Goal: Information Seeking & Learning: Check status

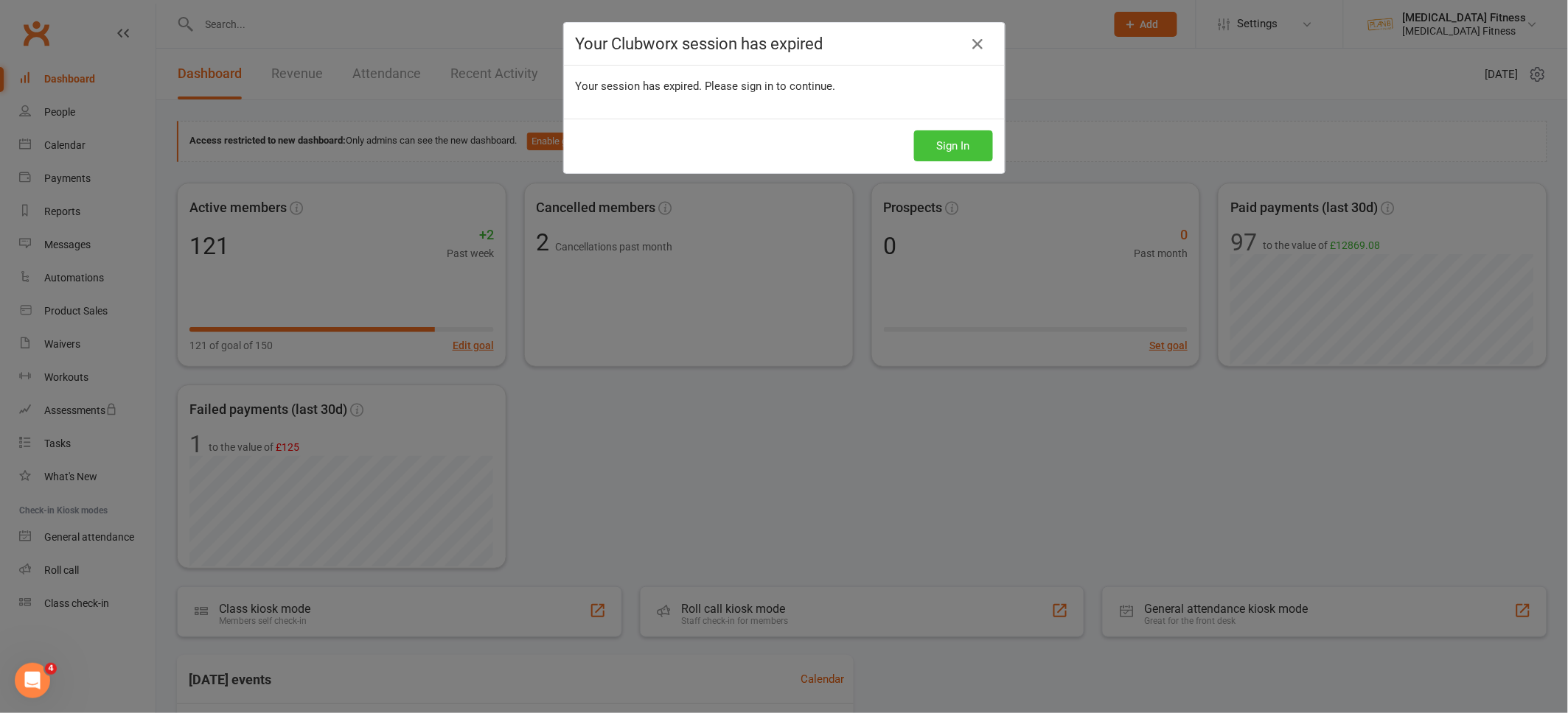
click at [941, 147] on button "Sign In" at bounding box center [953, 146] width 79 height 31
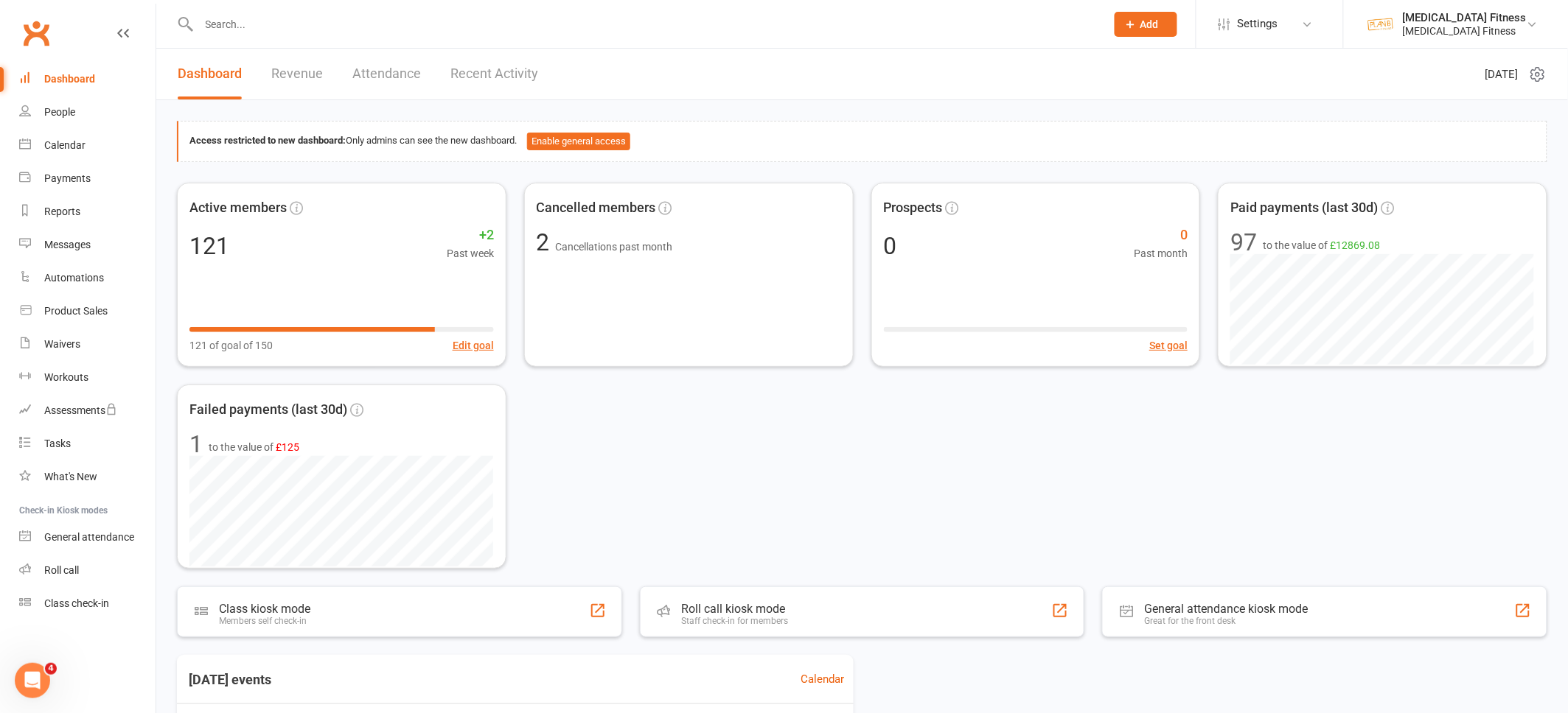
click at [312, 24] on input "text" at bounding box center [645, 24] width 900 height 20
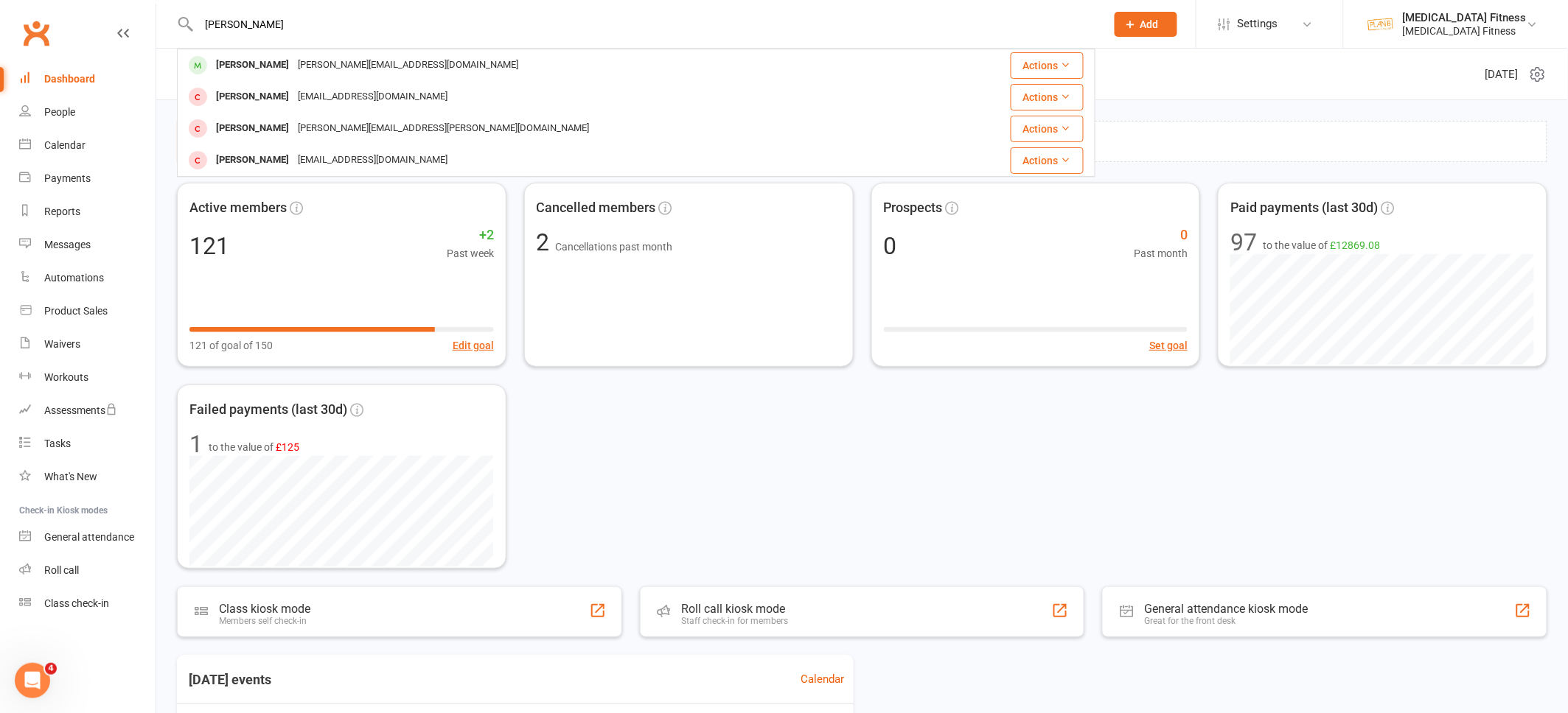
type input "[PERSON_NAME]"
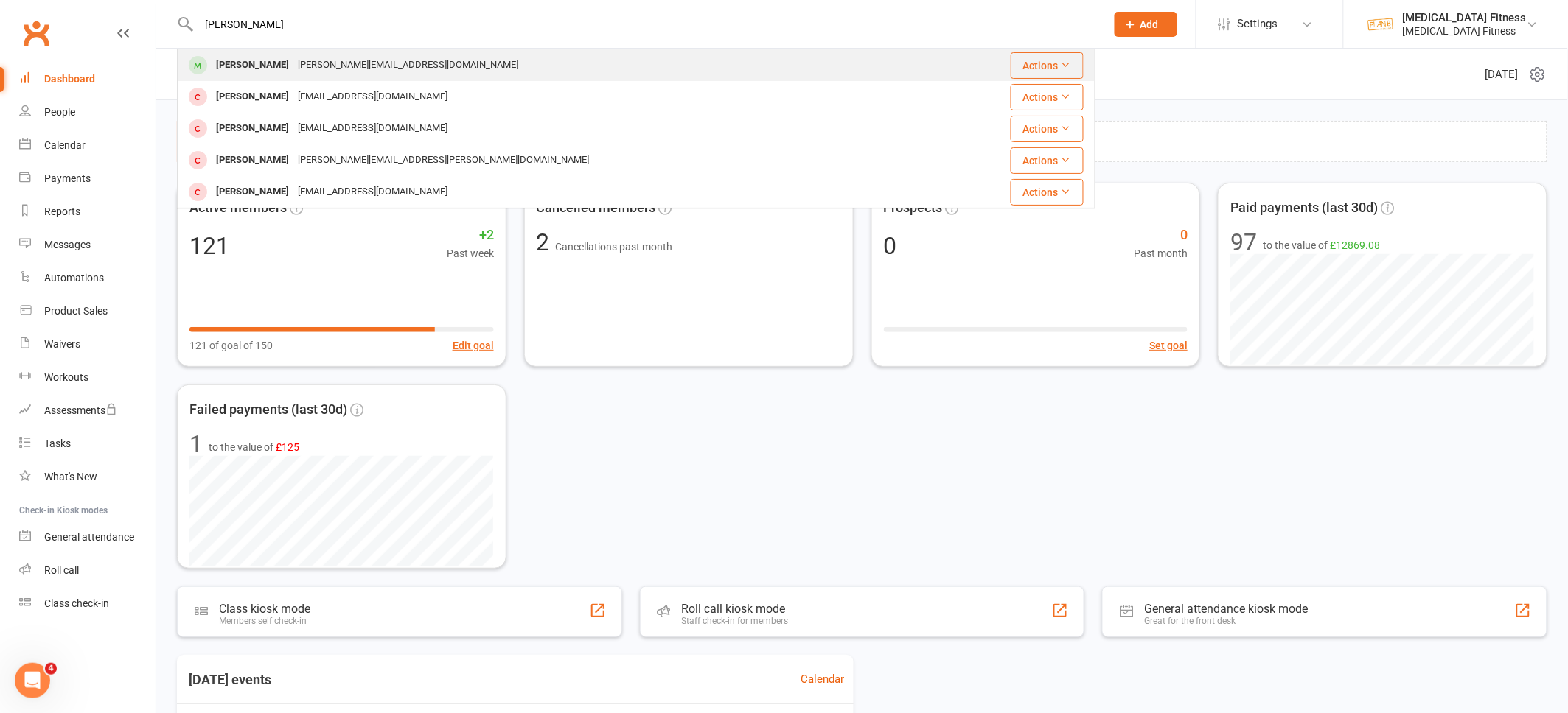
click at [340, 61] on div "[PERSON_NAME][EMAIL_ADDRESS][DOMAIN_NAME]" at bounding box center [408, 65] width 229 height 21
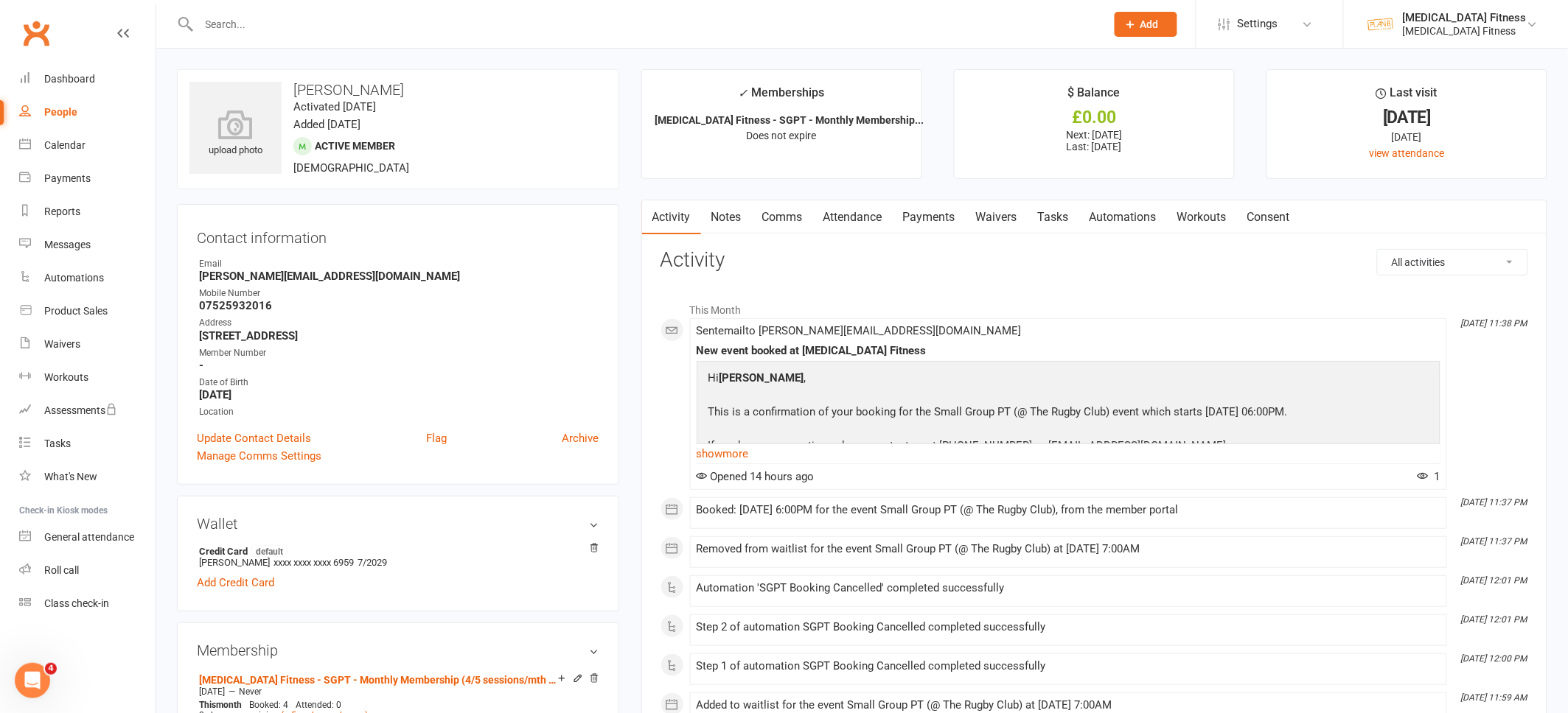
click at [933, 211] on link "Payments" at bounding box center [929, 217] width 73 height 34
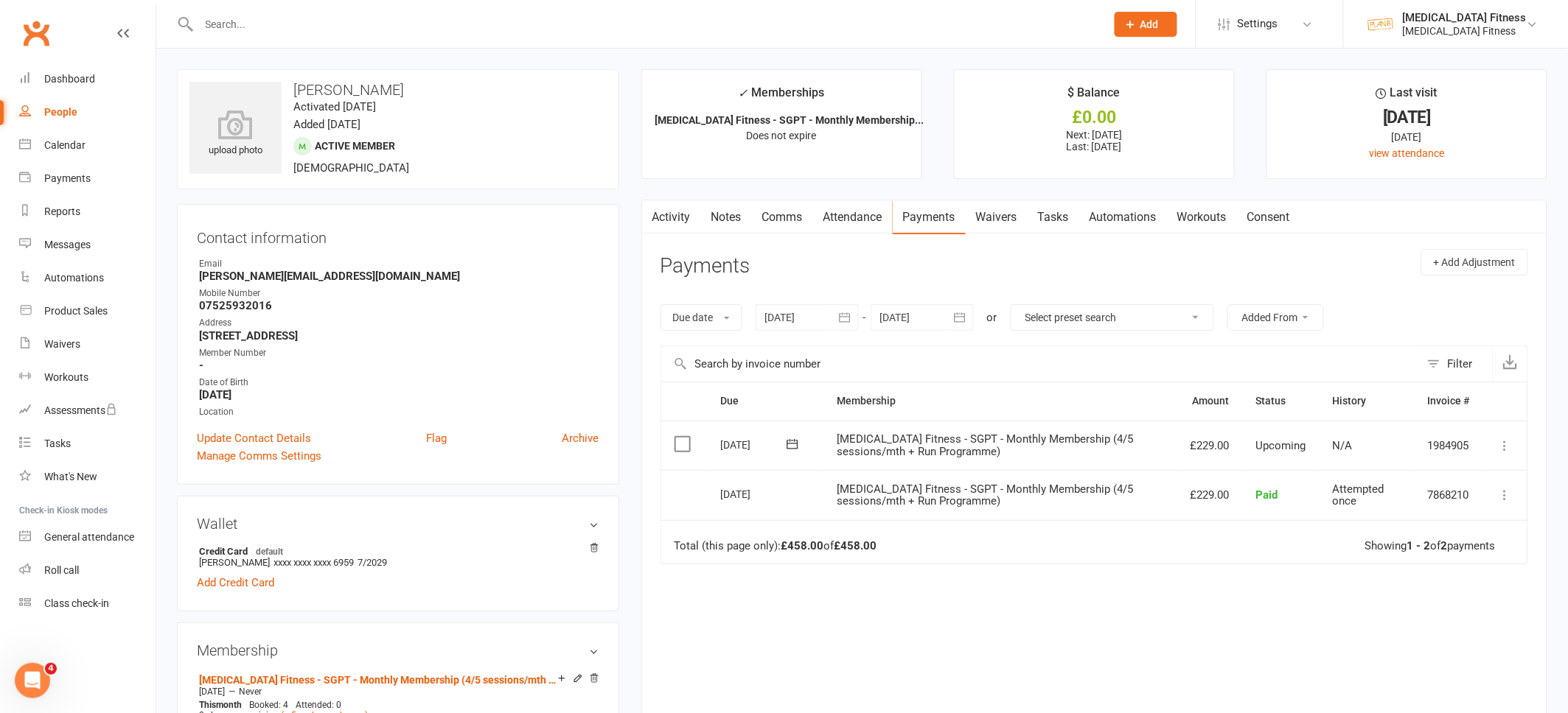
click at [856, 220] on link "Attendance" at bounding box center [852, 217] width 80 height 34
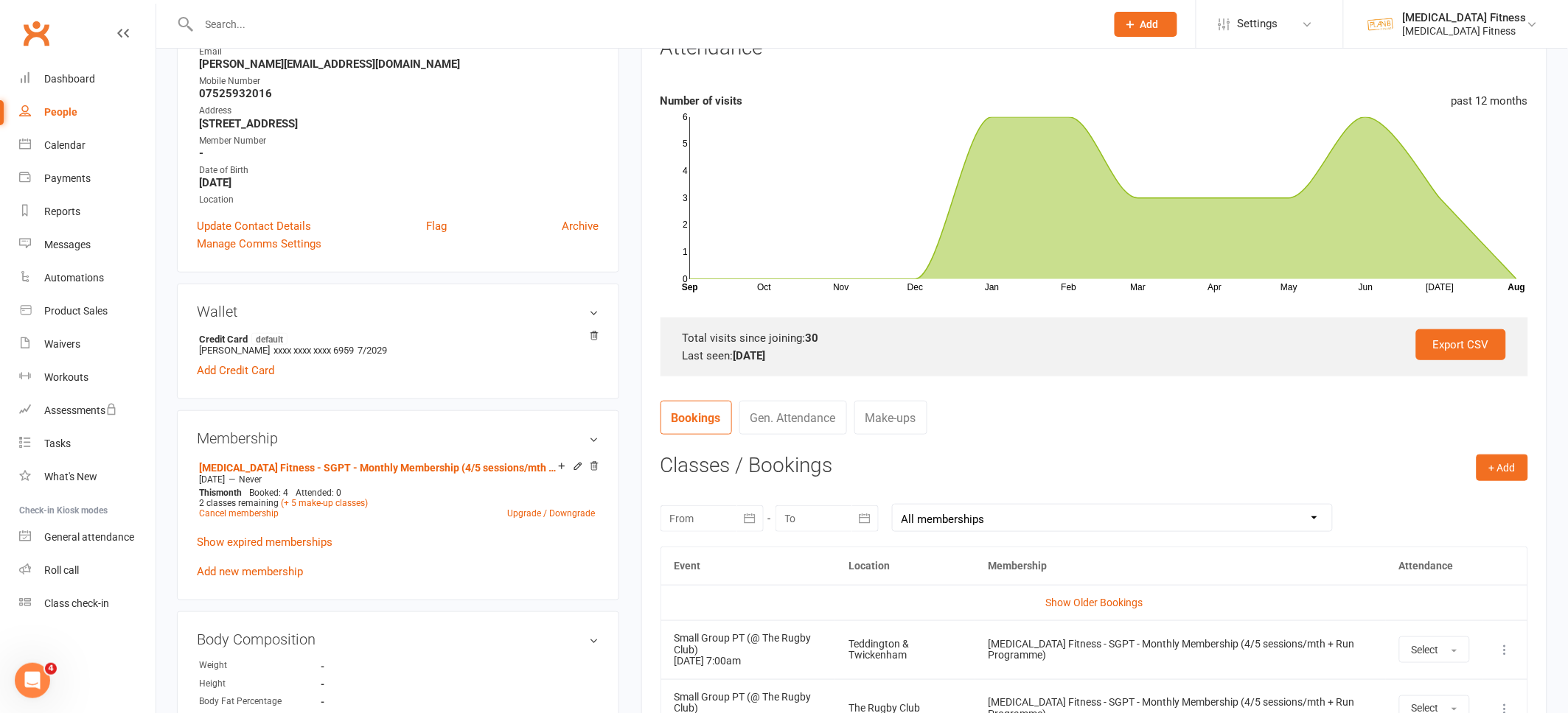
scroll to position [215, 0]
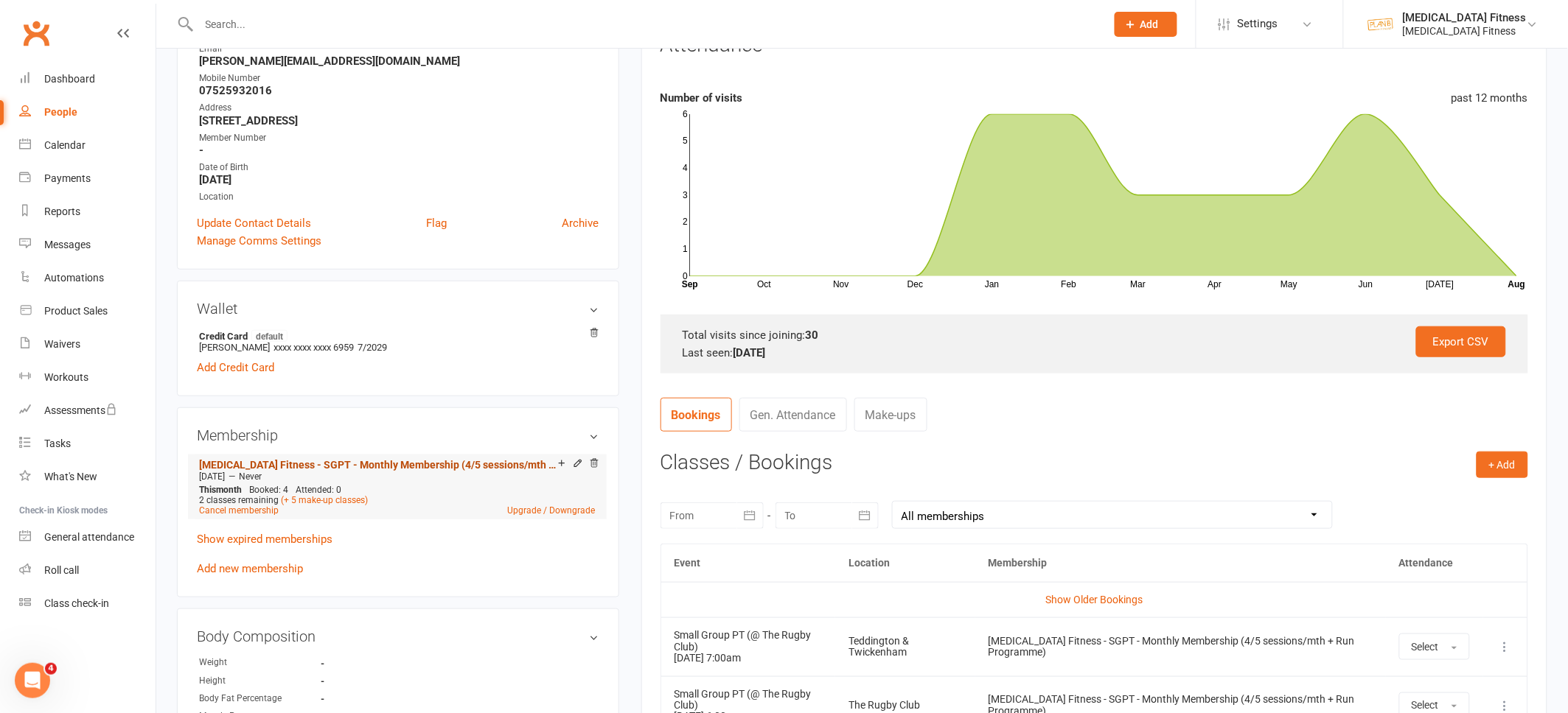
click at [527, 463] on link "[MEDICAL_DATA] Fitness - SGPT - Monthly Membership (4/5 sessions/mth + Run Prog…" at bounding box center [379, 464] width 359 height 12
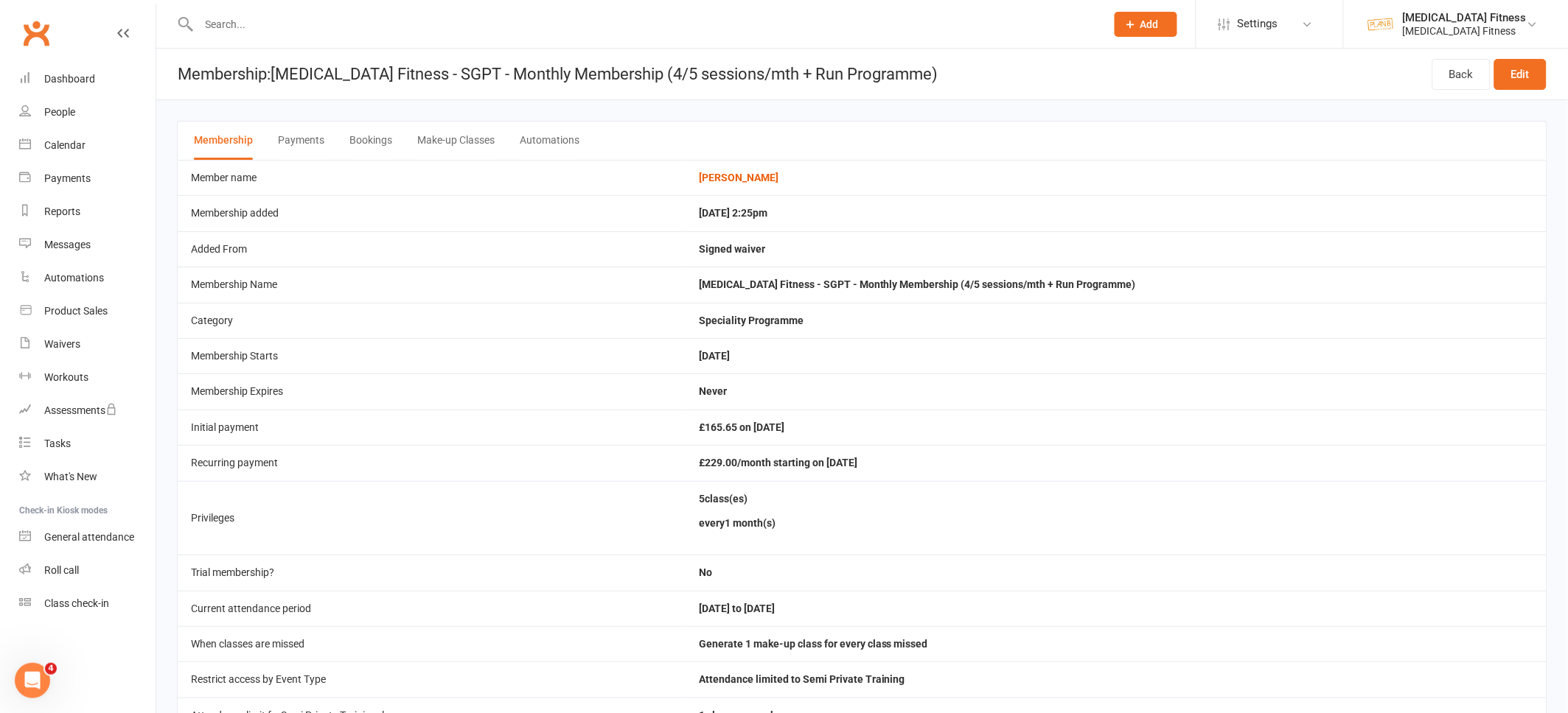
click at [214, 28] on input "text" at bounding box center [645, 24] width 900 height 20
click at [66, 142] on div "Calendar" at bounding box center [65, 145] width 41 height 12
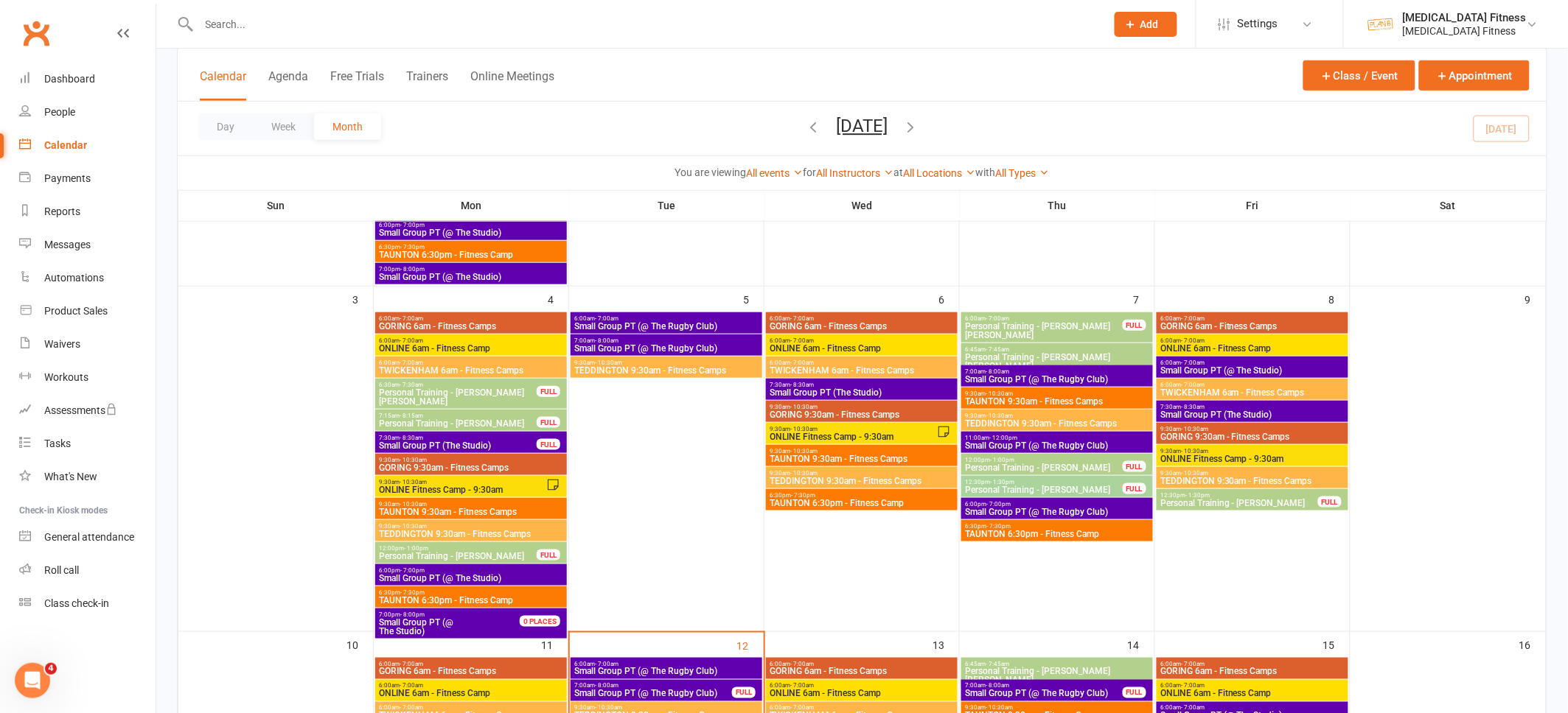
scroll to position [345, 0]
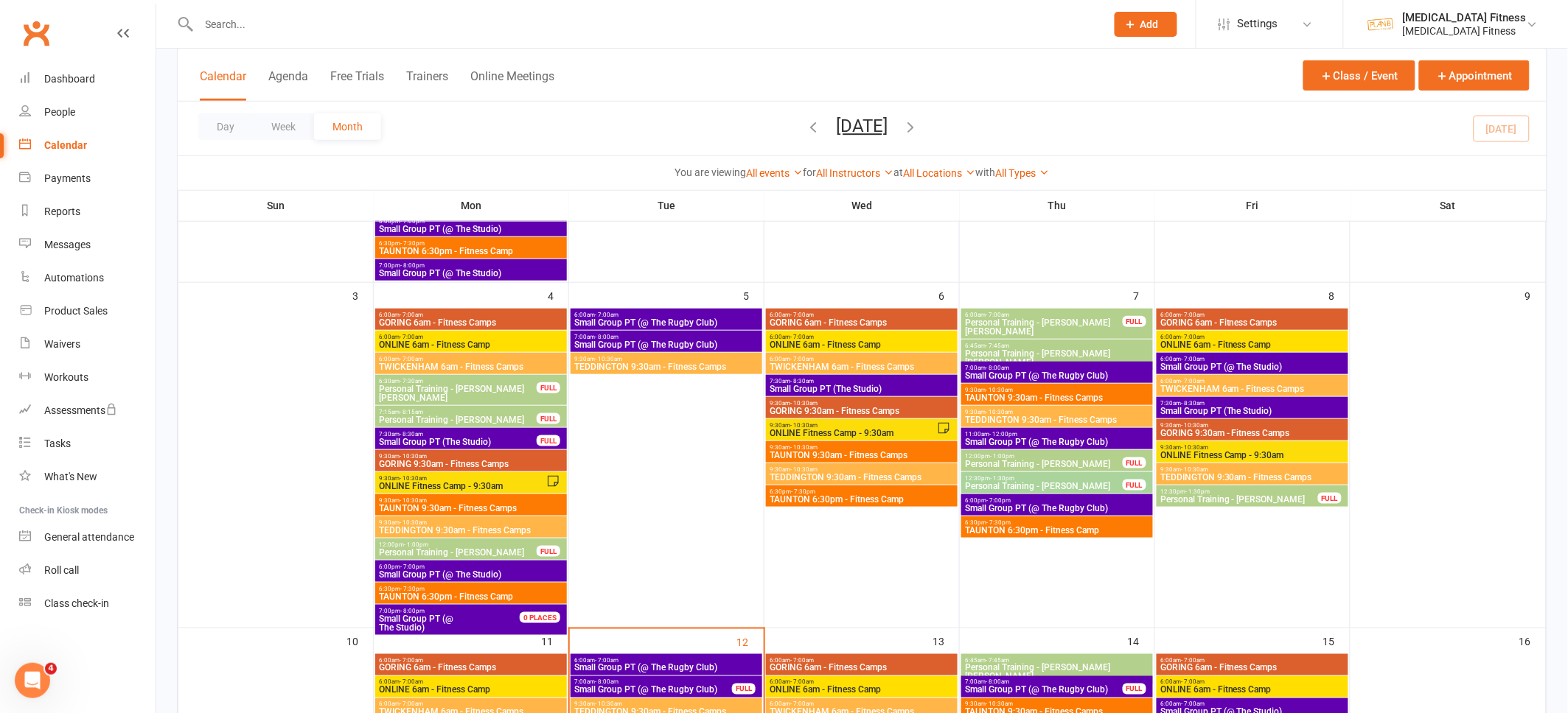
click at [706, 315] on span "6:00am - 7:00am" at bounding box center [666, 315] width 186 height 6
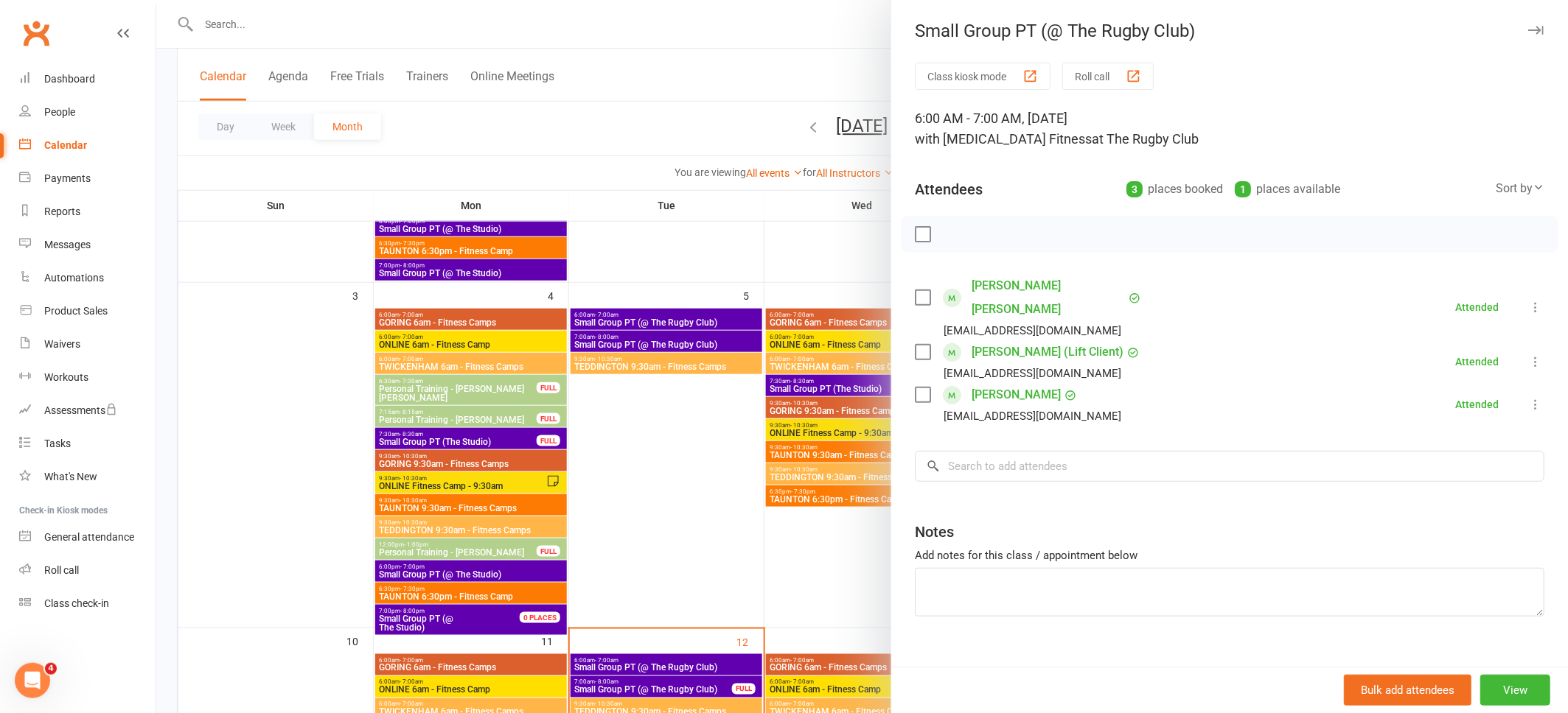
click at [1536, 34] on icon "button" at bounding box center [1536, 30] width 16 height 9
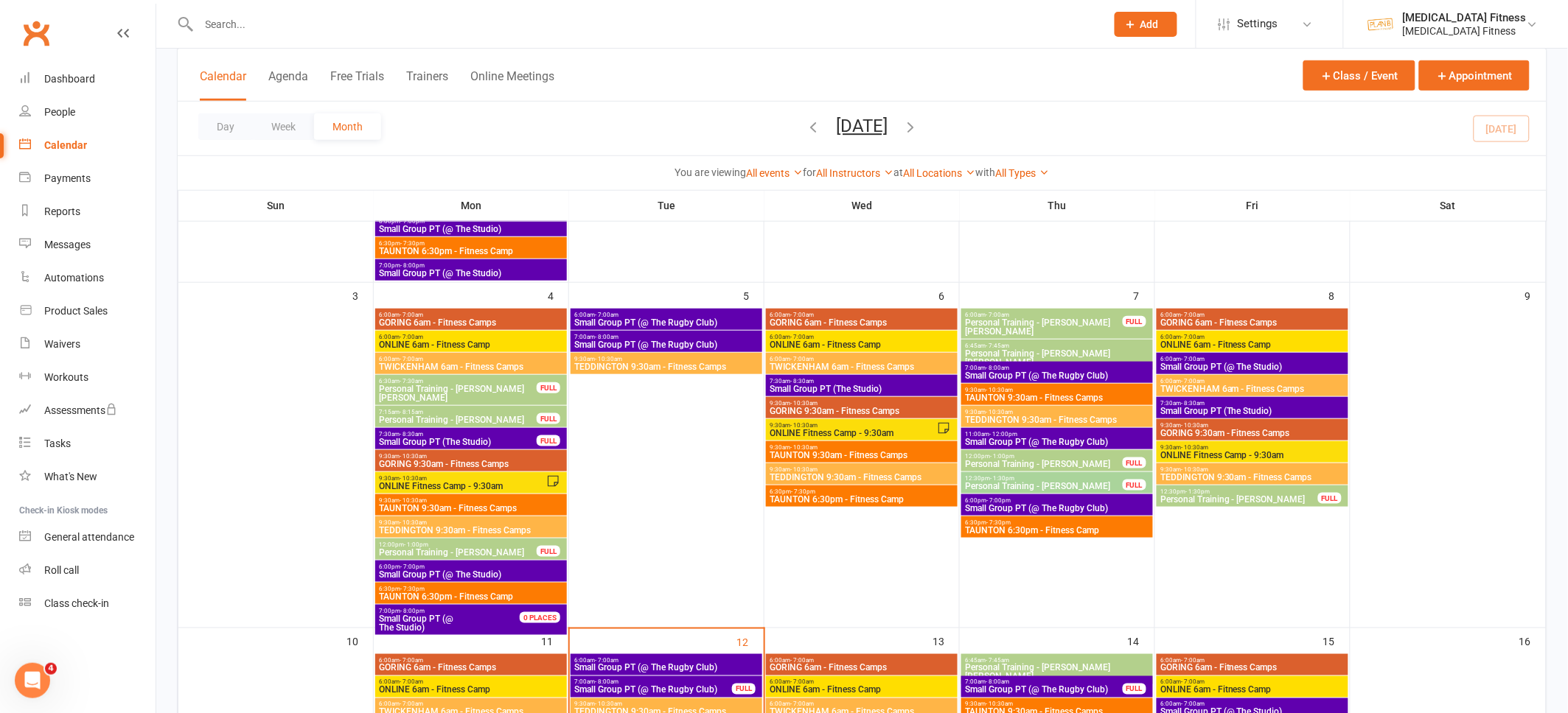
click at [688, 325] on span "Small Group PT (@ The Rugby Club)" at bounding box center [666, 322] width 186 height 9
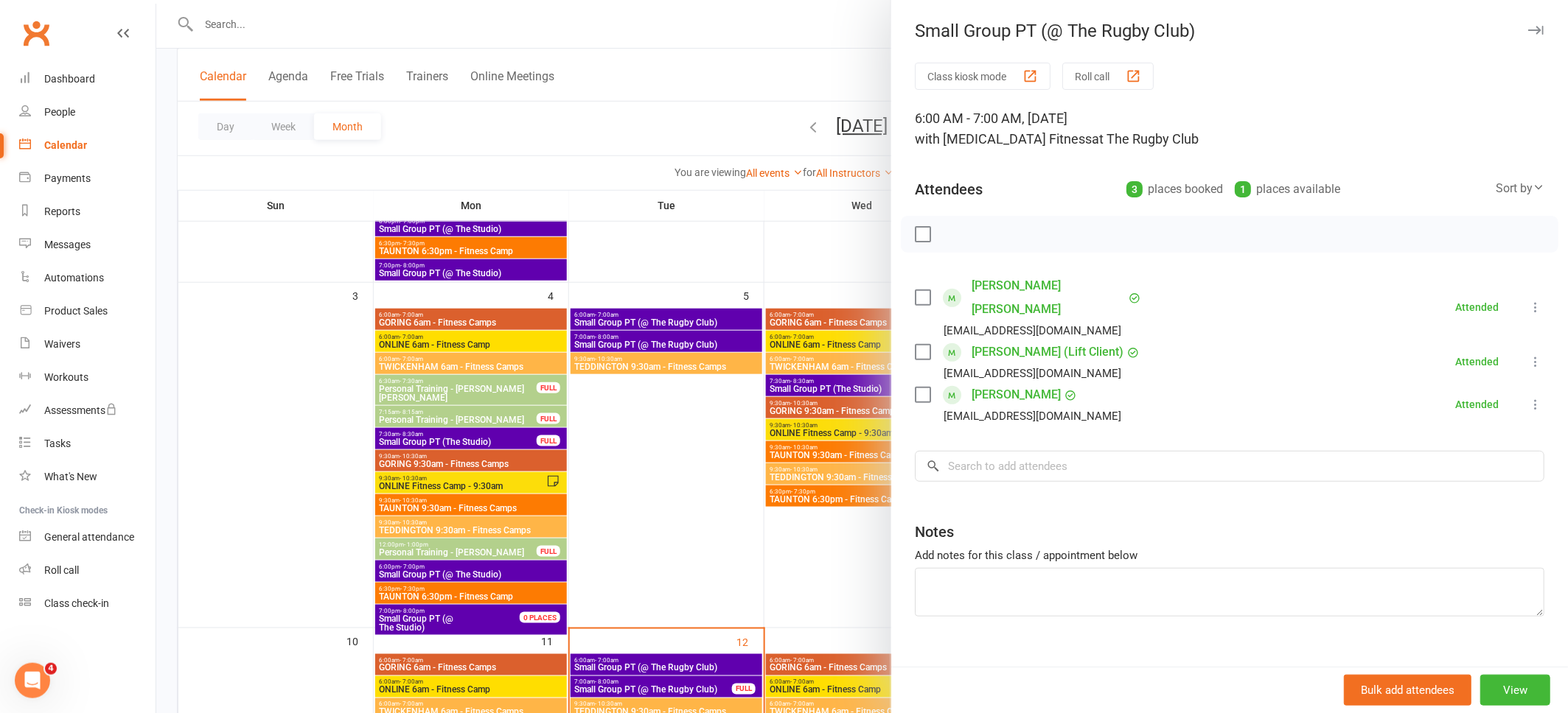
click at [1536, 29] on icon "button" at bounding box center [1536, 30] width 16 height 9
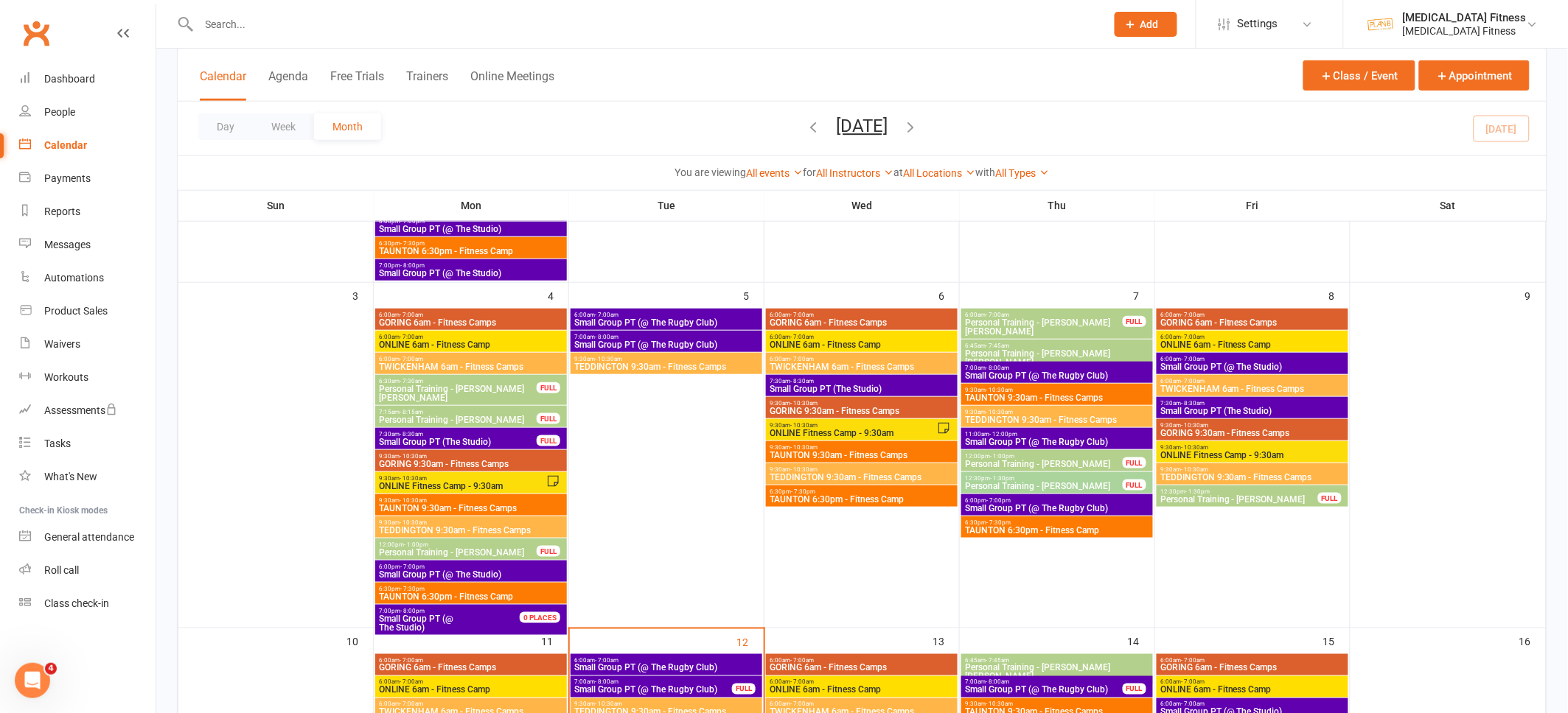
click at [1225, 356] on span "6:00am - 7:00am" at bounding box center [1252, 359] width 186 height 6
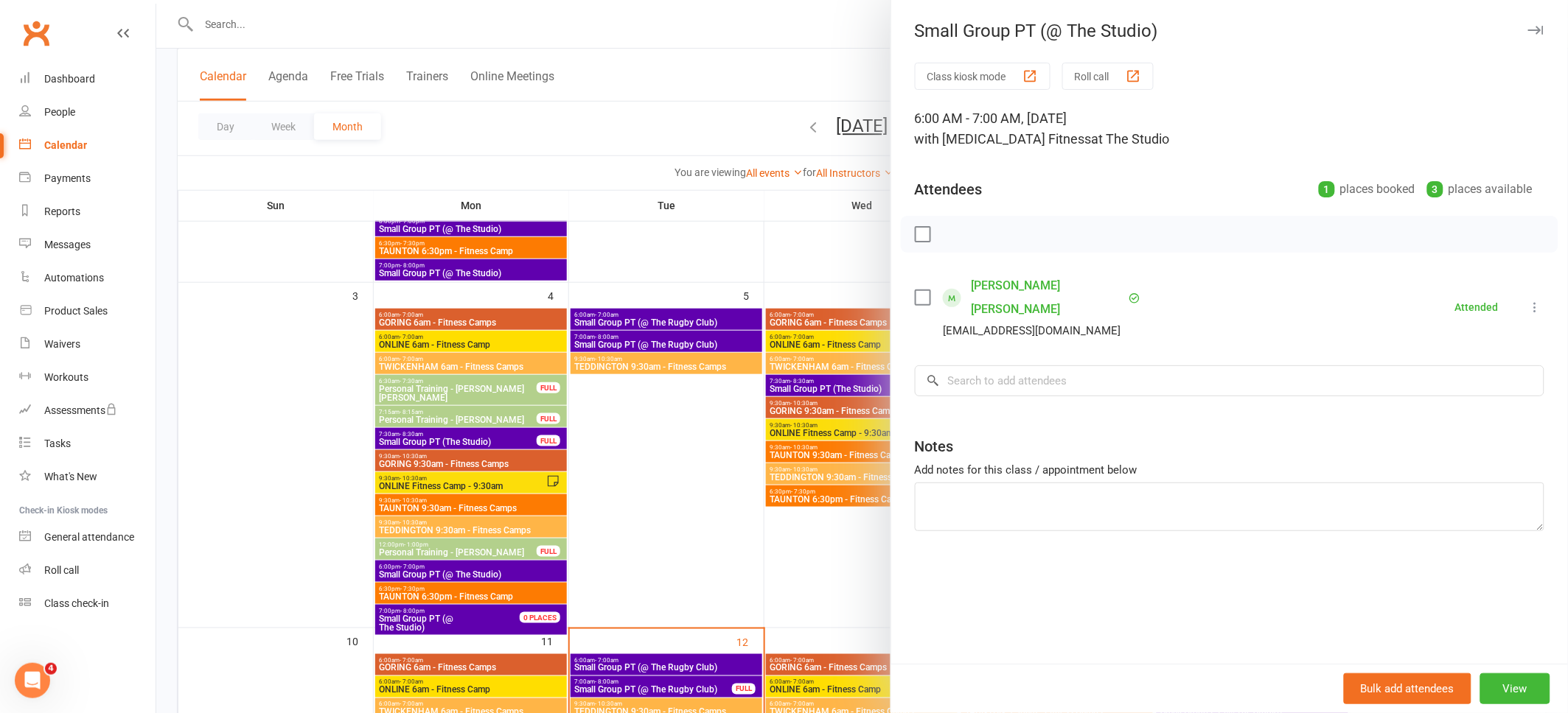
click at [1533, 30] on icon "button" at bounding box center [1536, 30] width 16 height 9
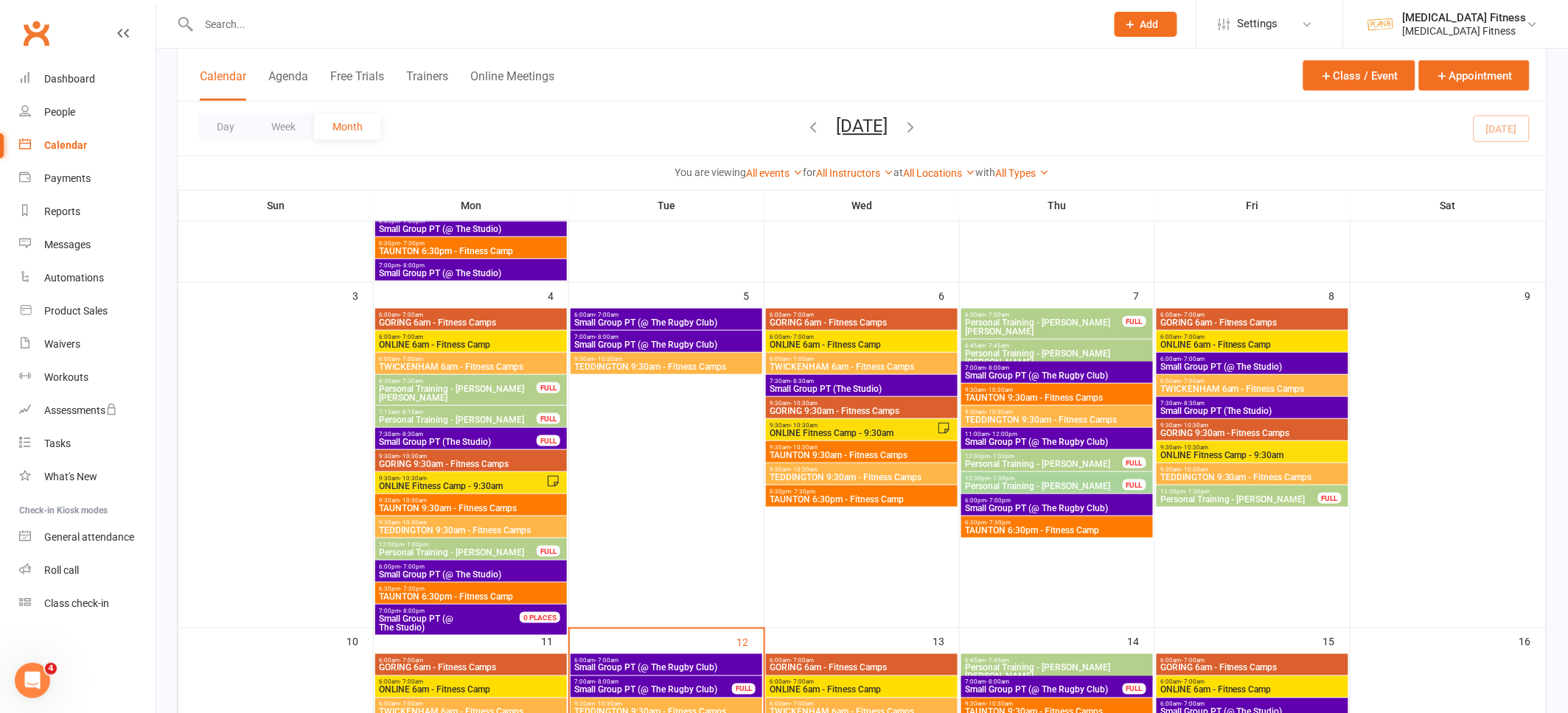
click at [705, 343] on span "Small Group PT (@ The Rugby Club)" at bounding box center [666, 345] width 186 height 9
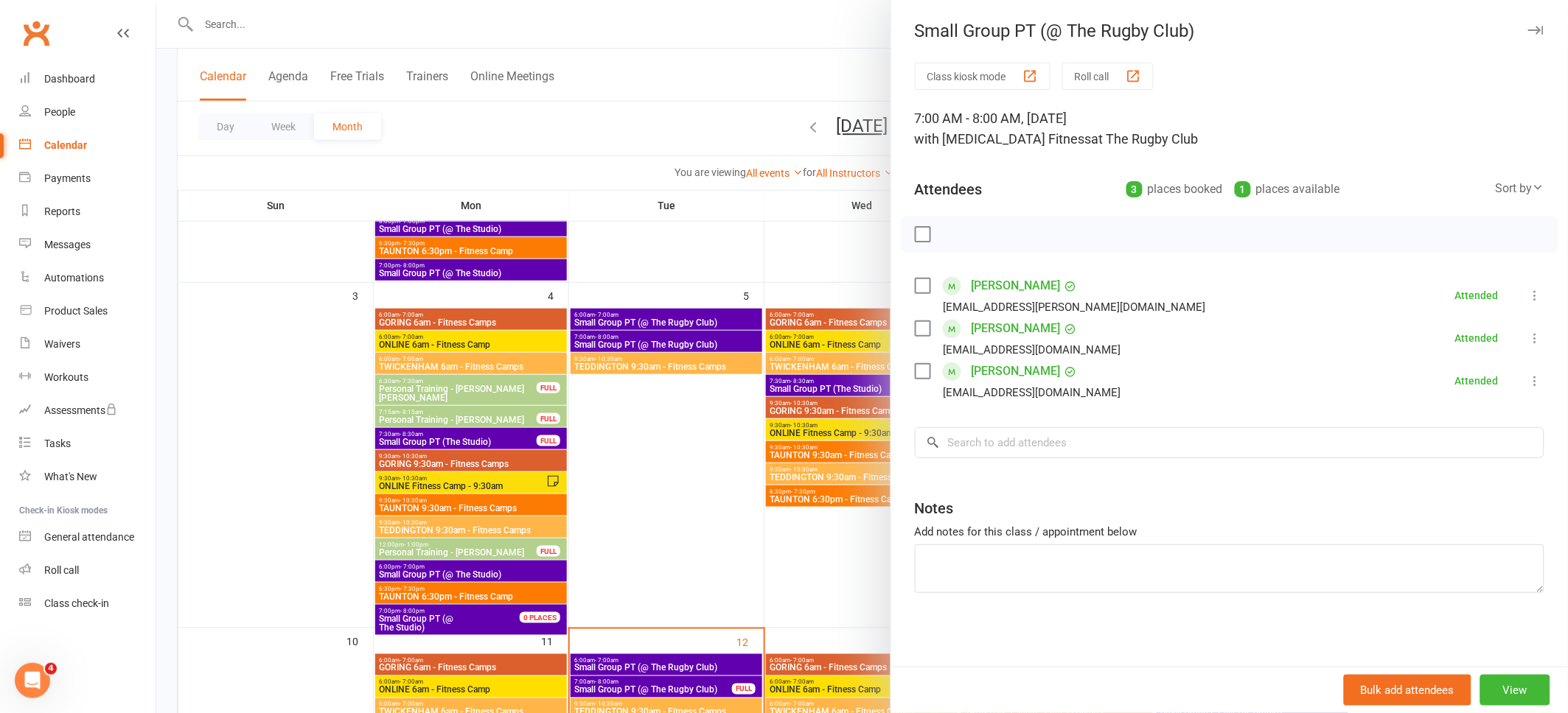
click at [1537, 29] on icon "button" at bounding box center [1536, 30] width 16 height 9
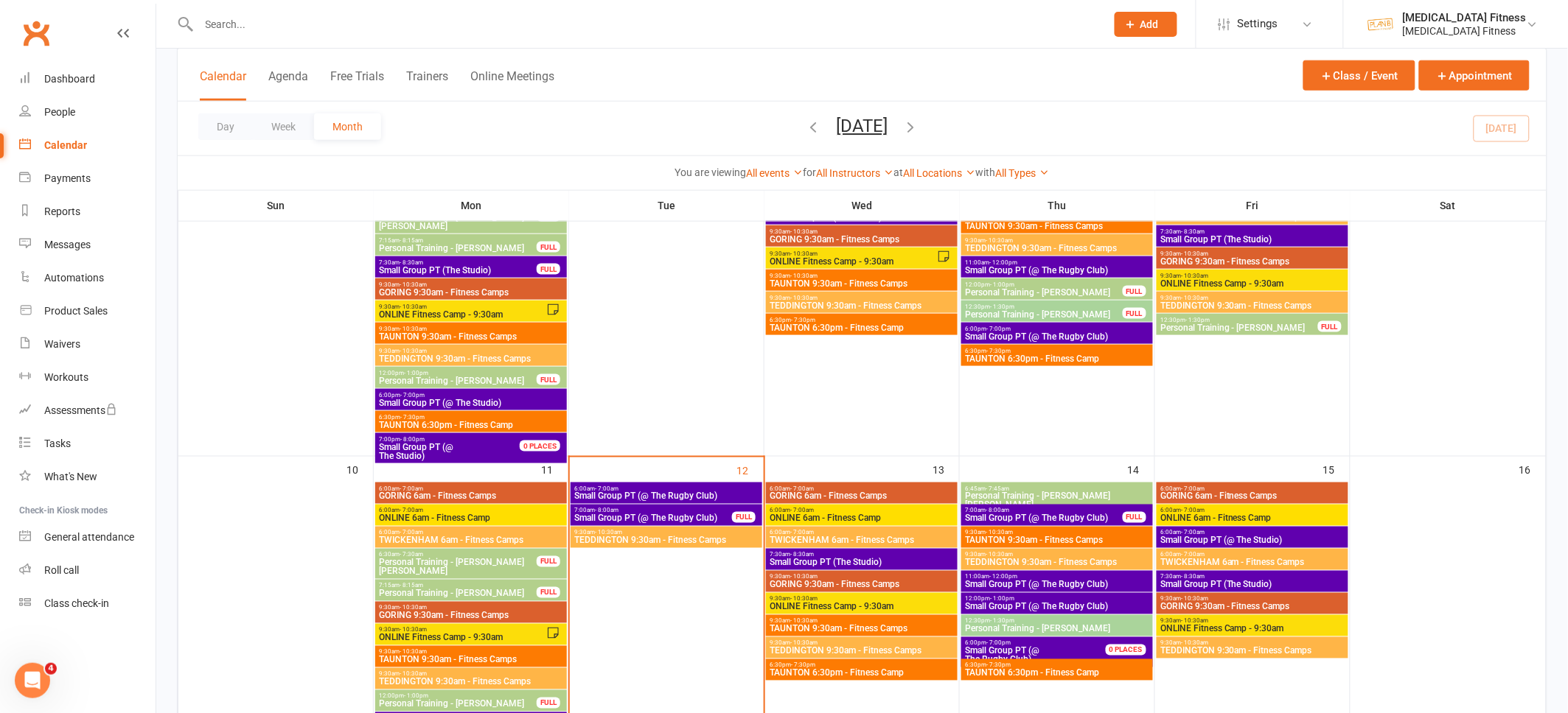
scroll to position [509, 0]
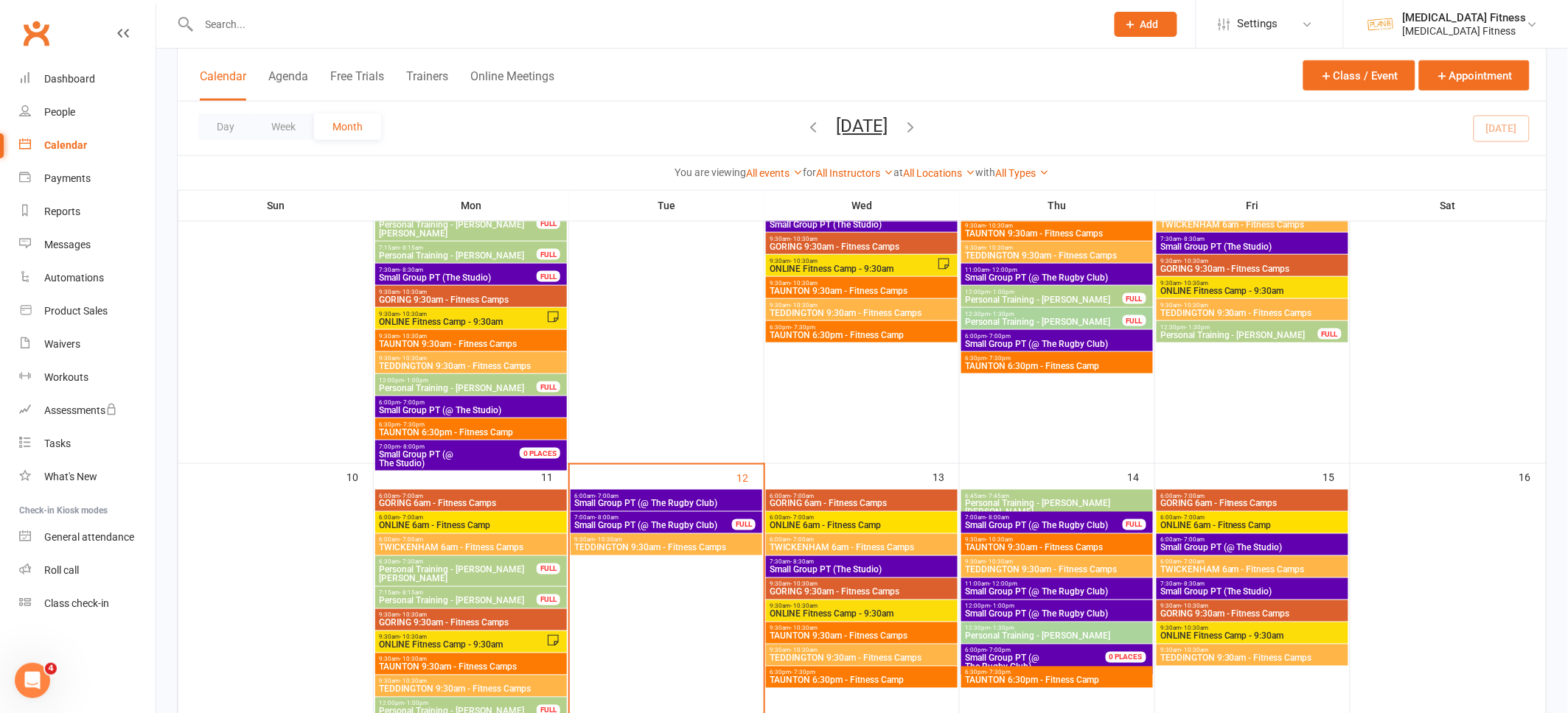
click at [682, 528] on span "Small Group PT (@ The Rugby Club)" at bounding box center [653, 526] width 159 height 9
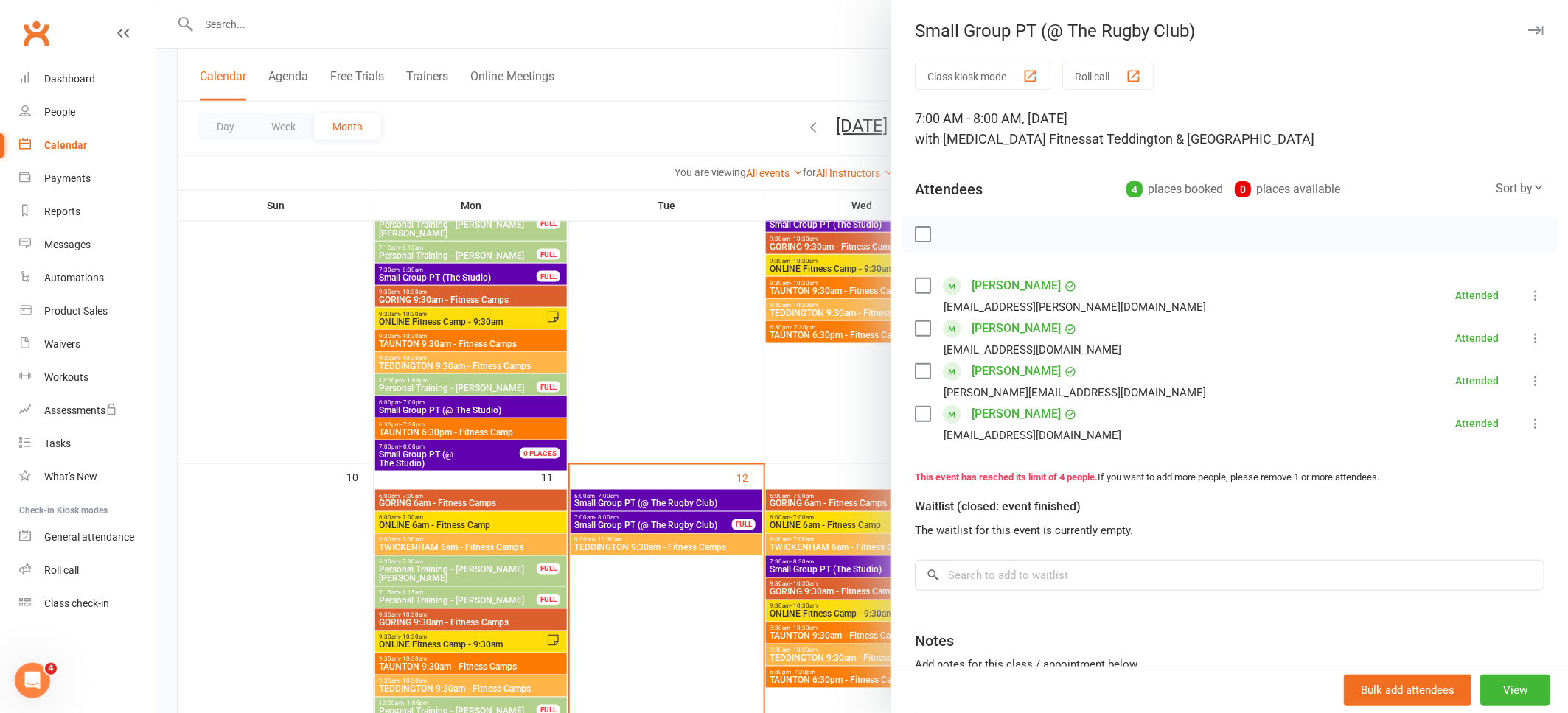
click at [1534, 31] on icon "button" at bounding box center [1536, 30] width 16 height 9
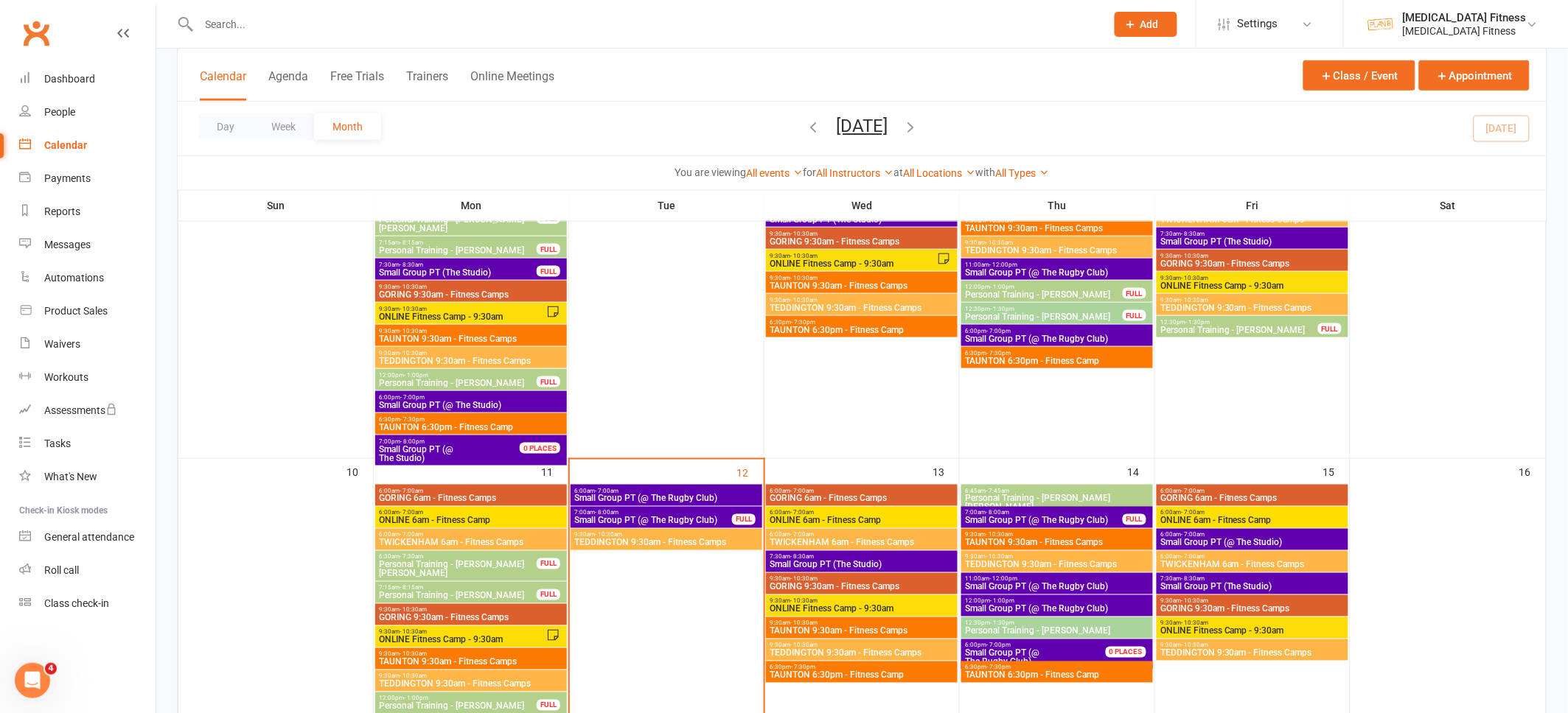
scroll to position [518, 0]
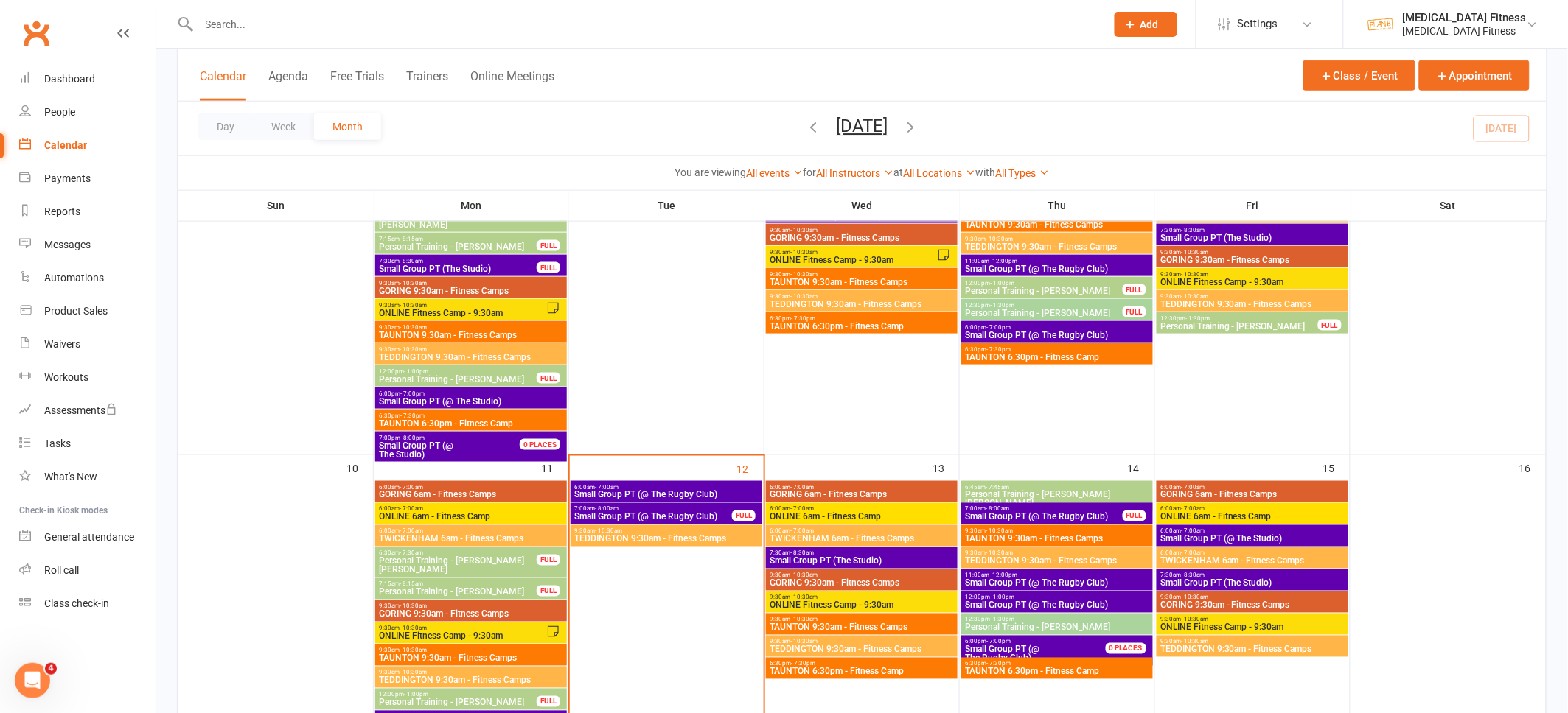
click at [701, 519] on span "Small Group PT (@ The Rugby Club)" at bounding box center [653, 517] width 159 height 9
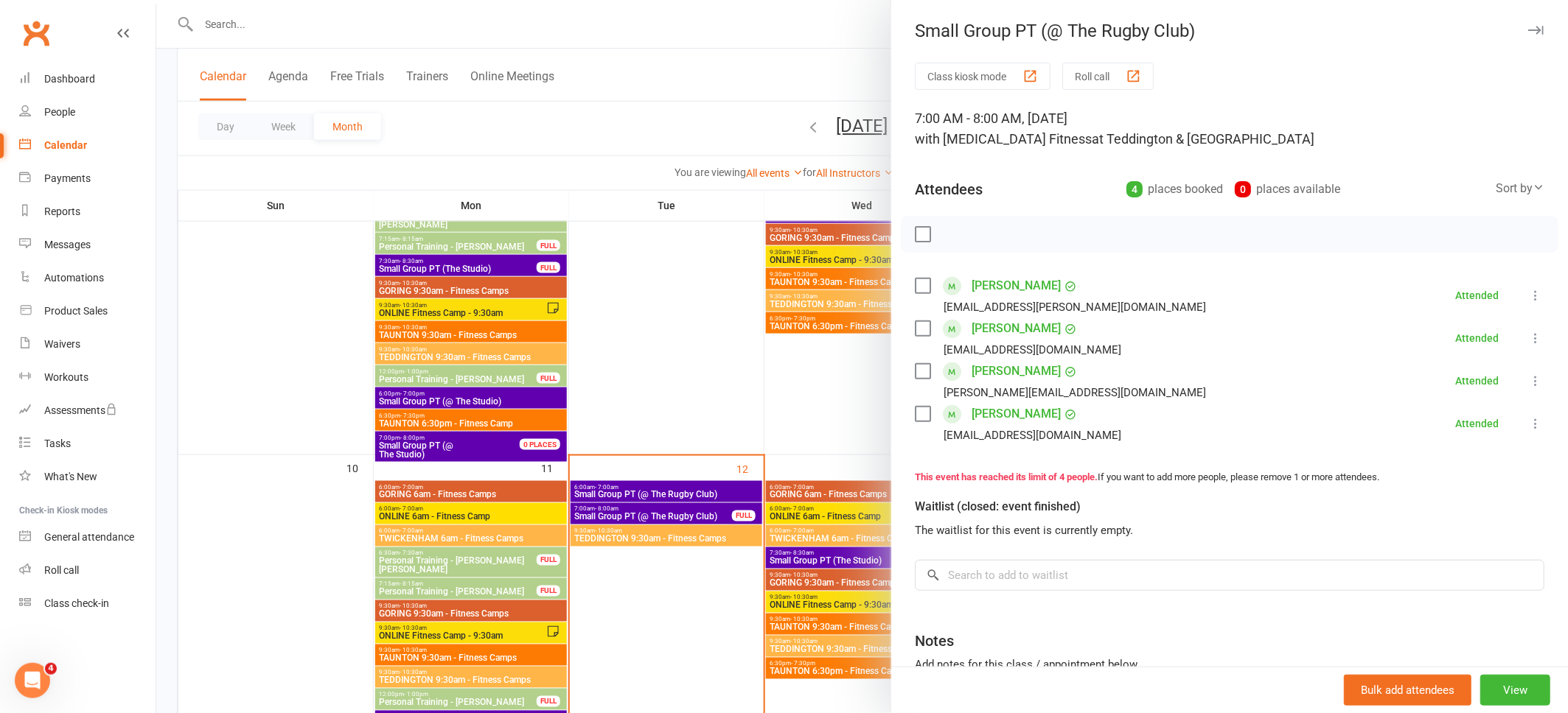
click at [753, 72] on div at bounding box center [862, 356] width 1411 height 713
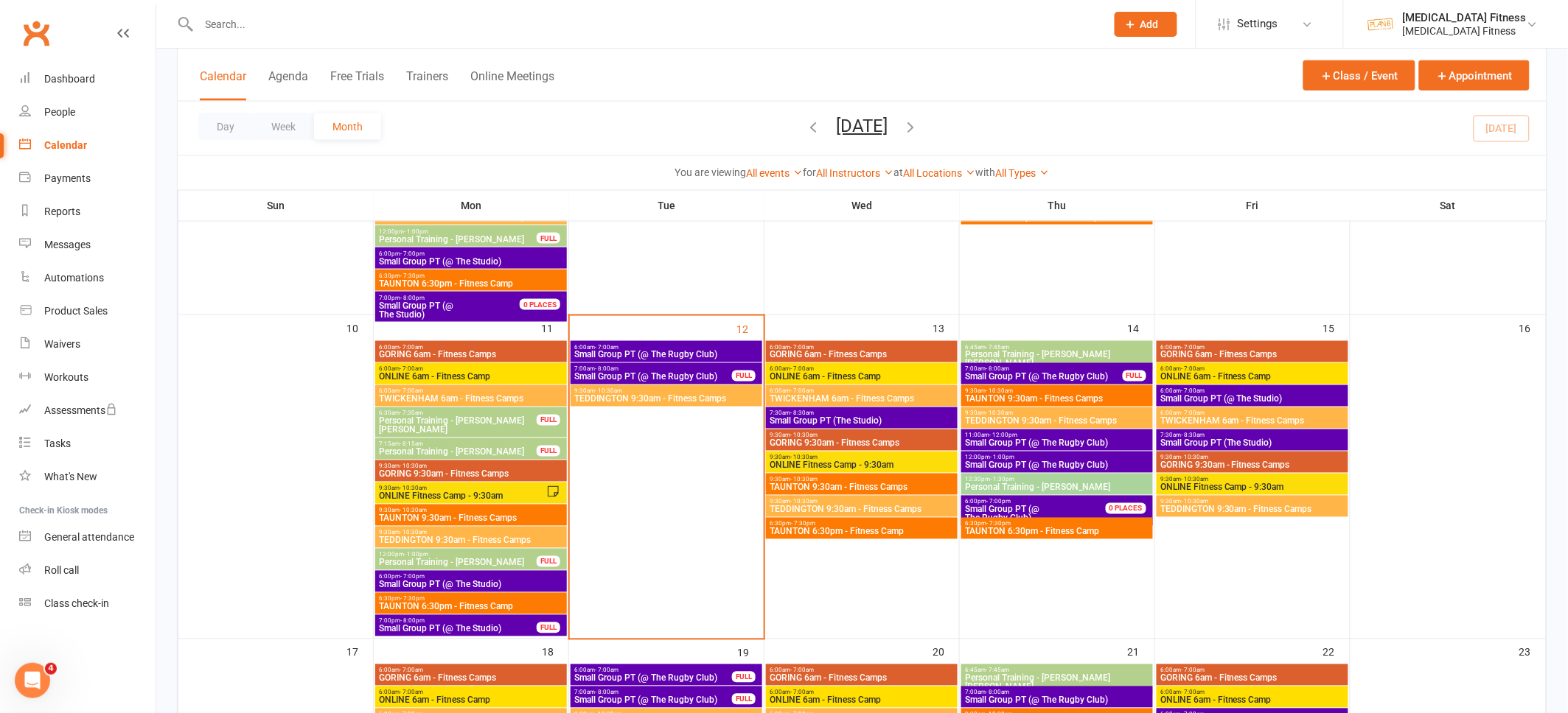
scroll to position [654, 0]
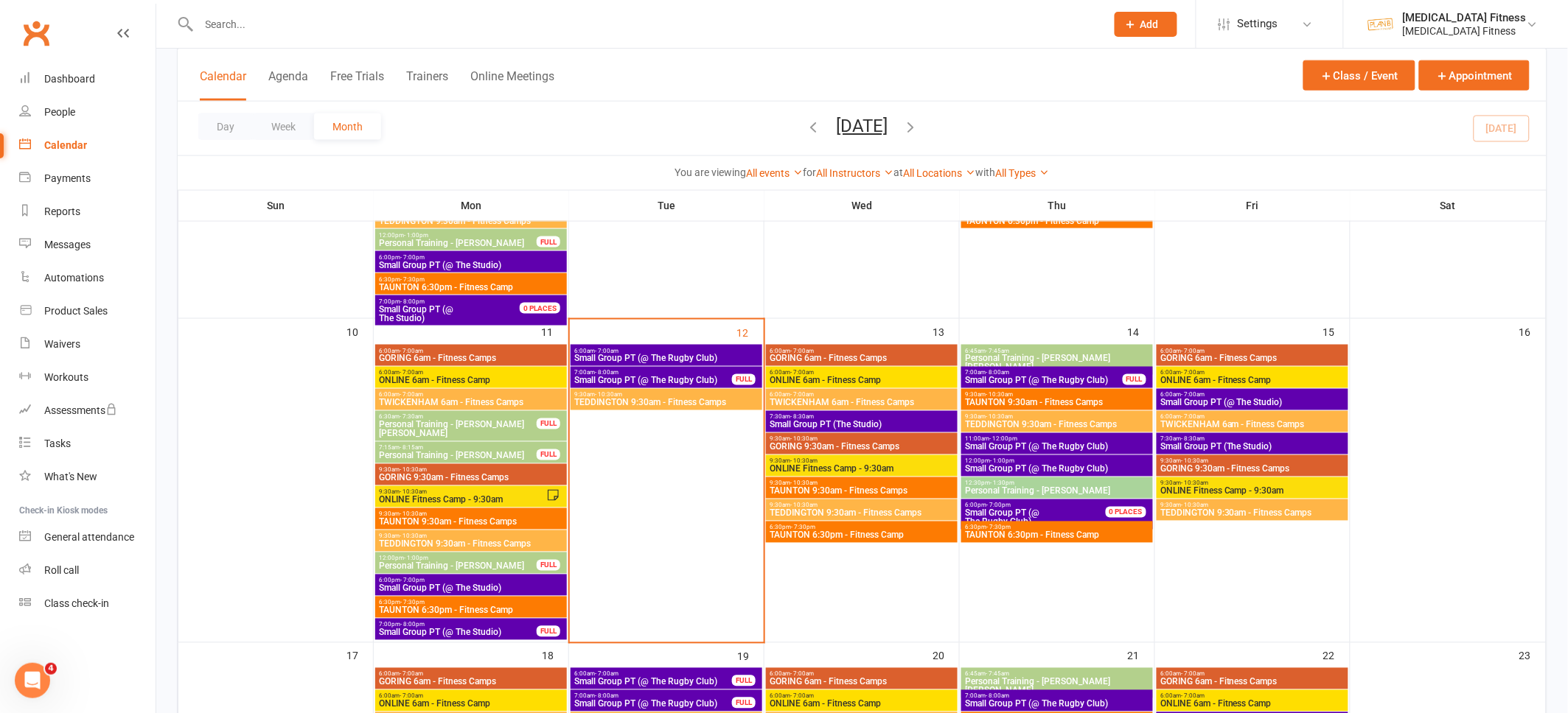
click at [669, 354] on span "Small Group PT (@ The Rugby Club)" at bounding box center [666, 358] width 186 height 9
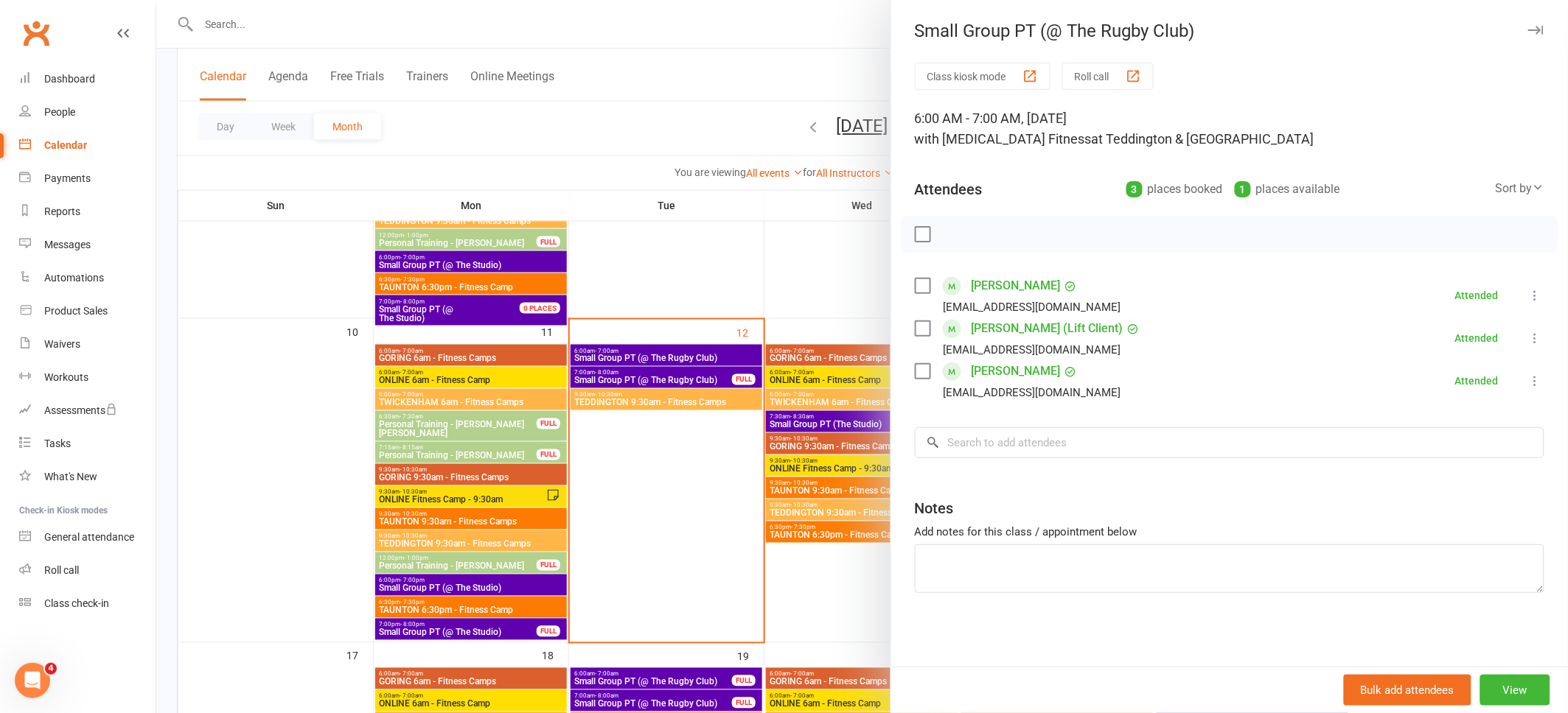
click at [1536, 31] on icon "button" at bounding box center [1536, 30] width 16 height 9
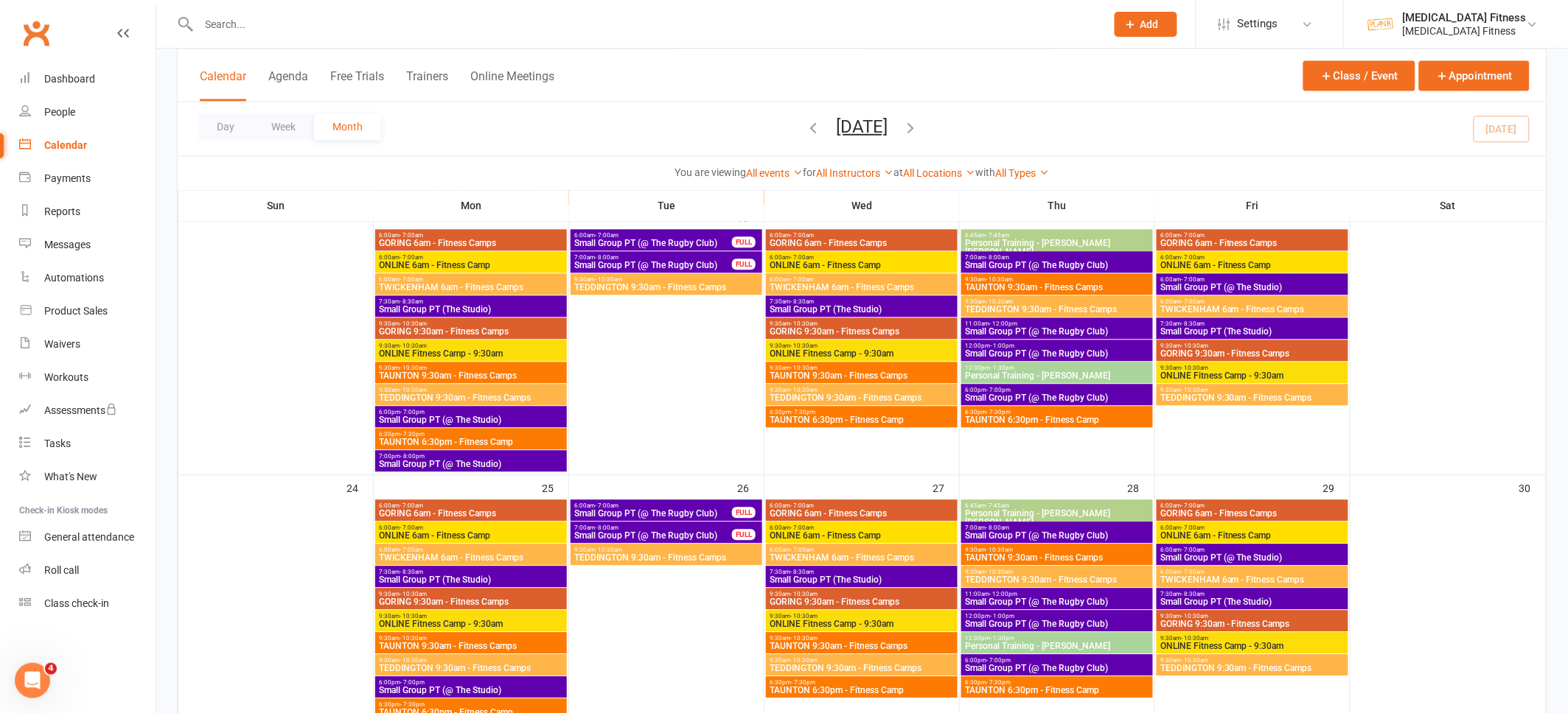
scroll to position [1008, 0]
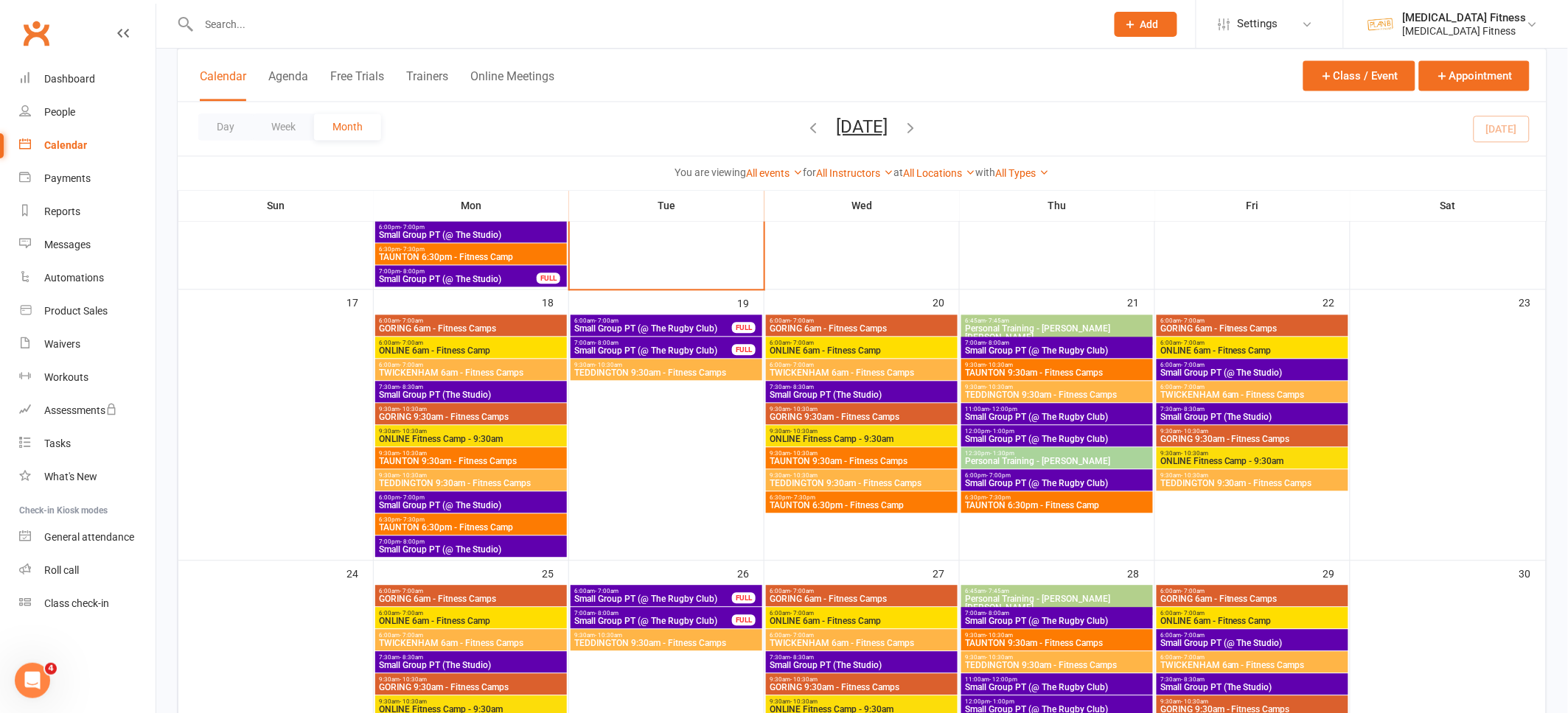
click at [686, 326] on span "Small Group PT (@ The Rugby Club)" at bounding box center [653, 328] width 159 height 9
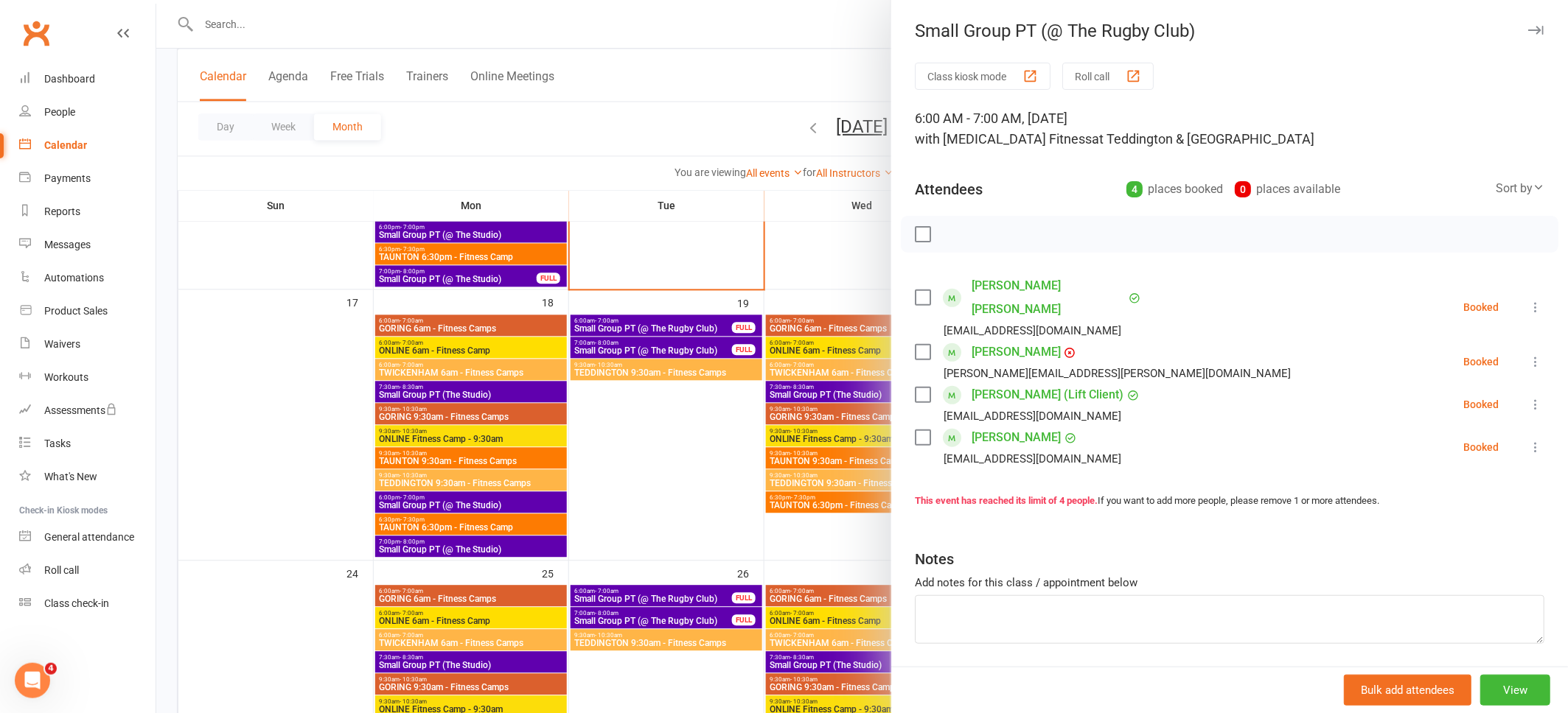
click at [1537, 29] on icon "button" at bounding box center [1536, 30] width 16 height 9
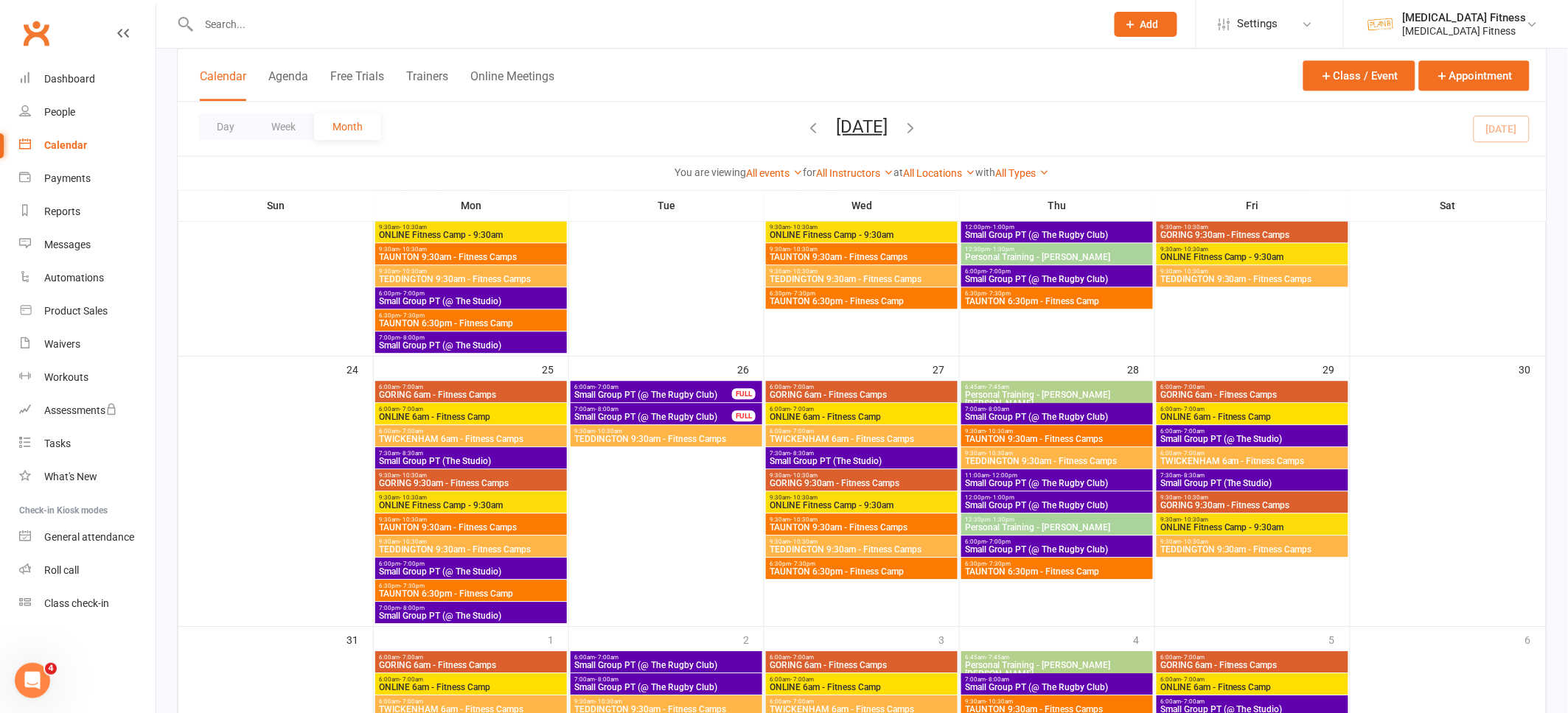
scroll to position [1301, 0]
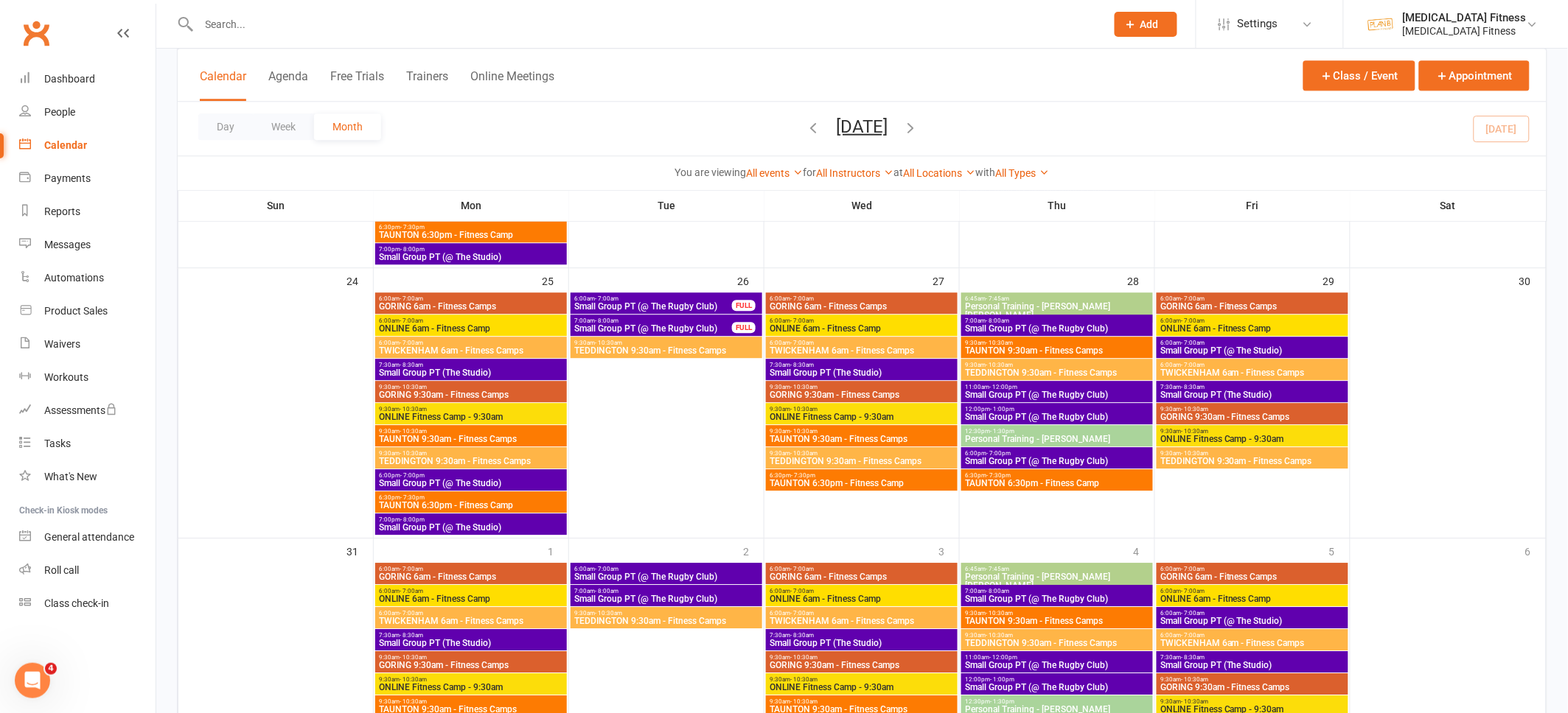
click at [724, 573] on span "Small Group PT (@ The Rugby Club)" at bounding box center [666, 577] width 186 height 9
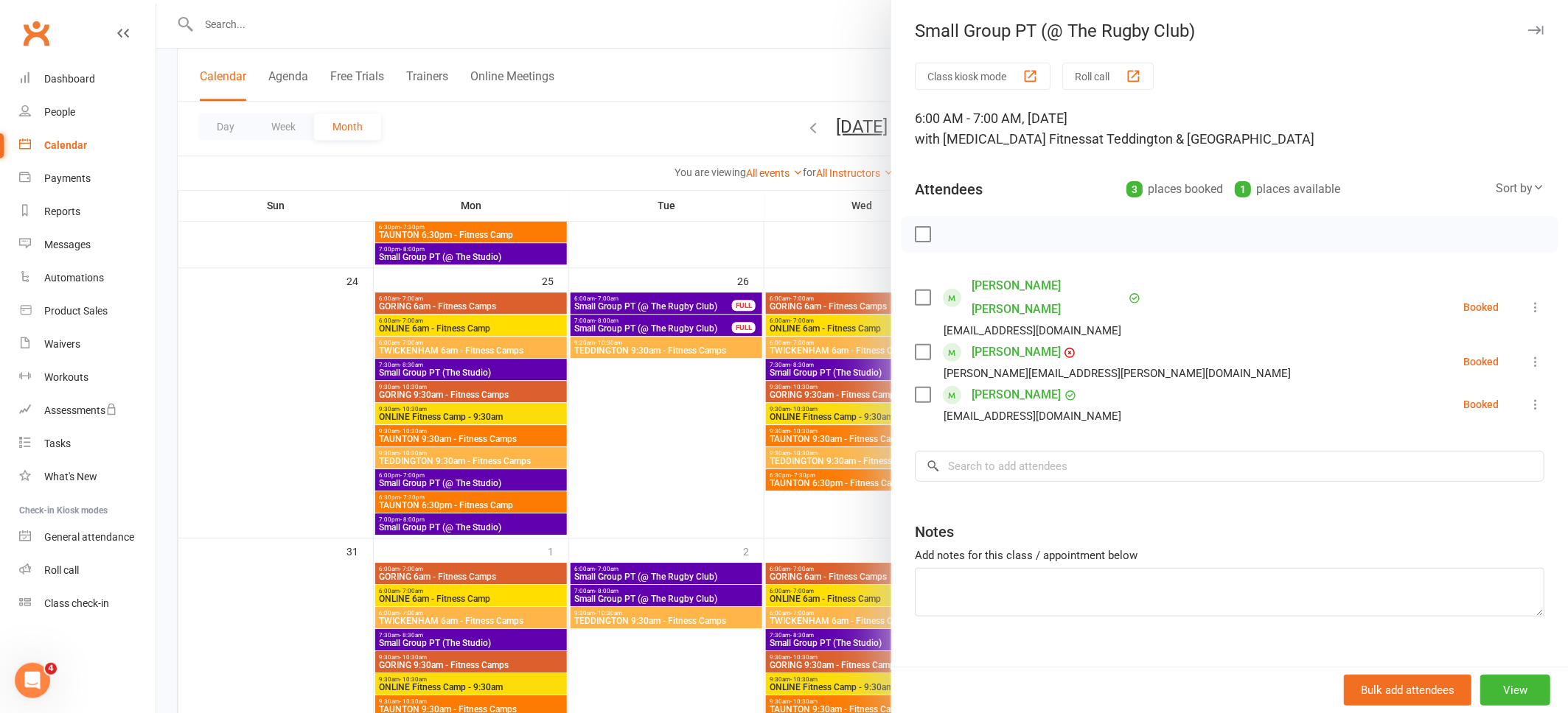
click at [1533, 38] on button "button" at bounding box center [1535, 30] width 17 height 17
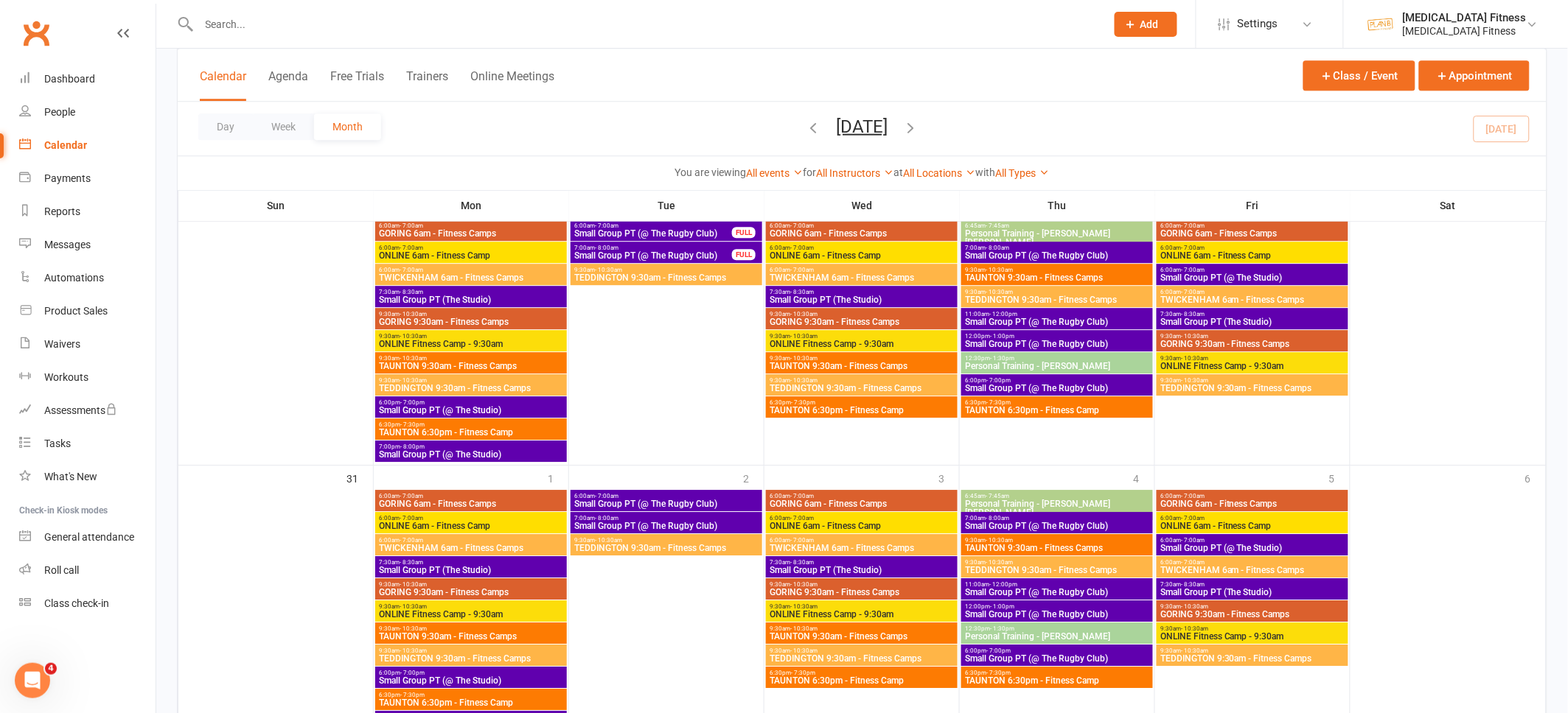
scroll to position [1383, 0]
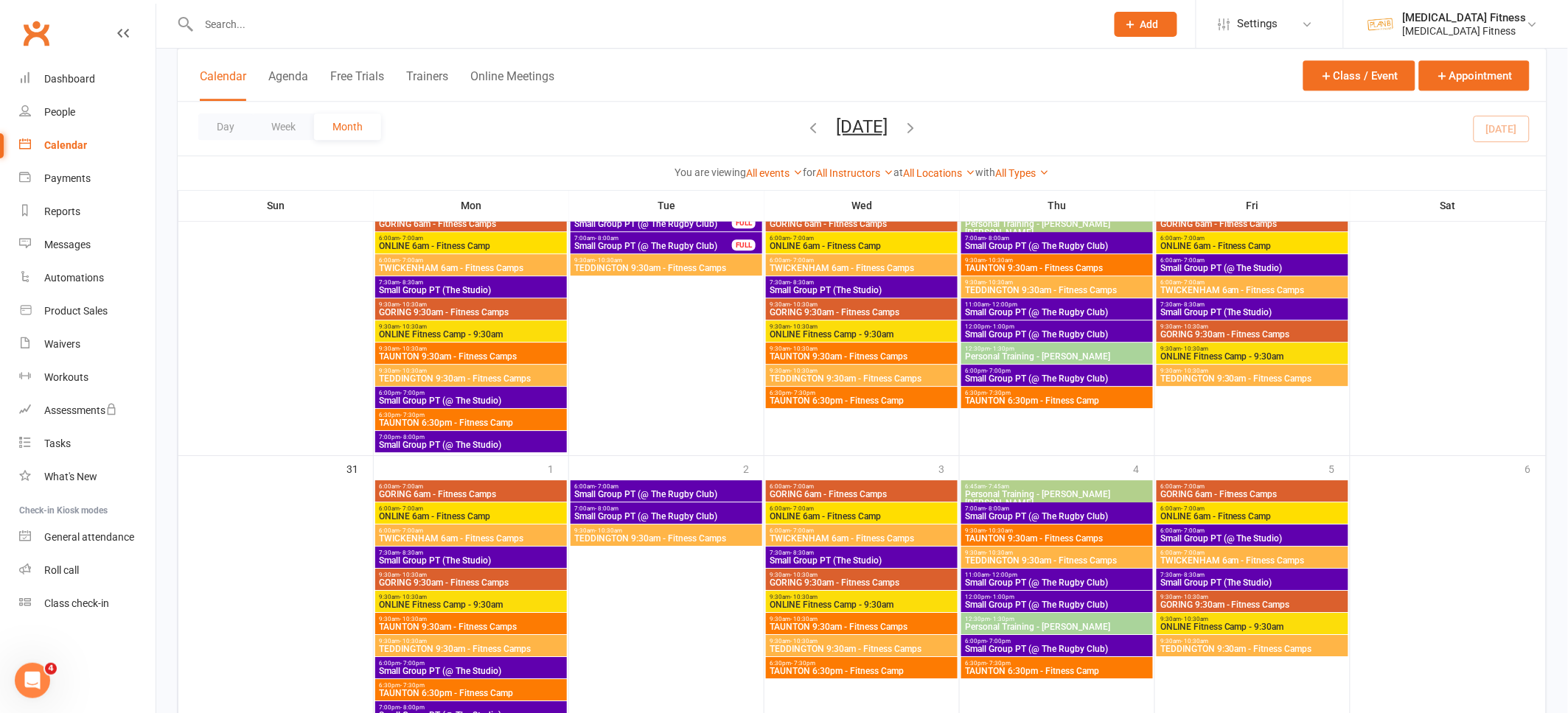
click at [714, 493] on span "Small Group PT (@ The Rugby Club)" at bounding box center [666, 494] width 186 height 9
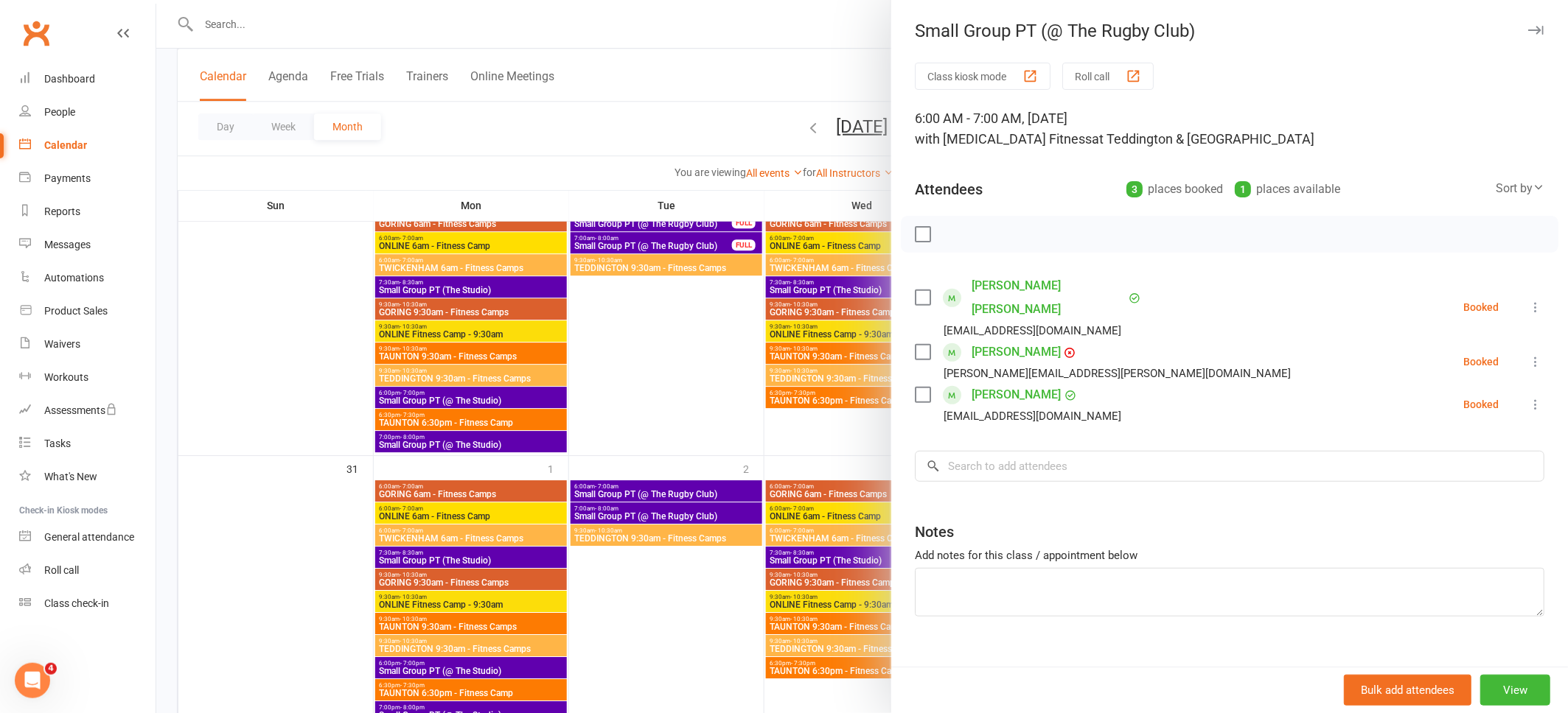
click at [1534, 32] on icon "button" at bounding box center [1536, 30] width 16 height 9
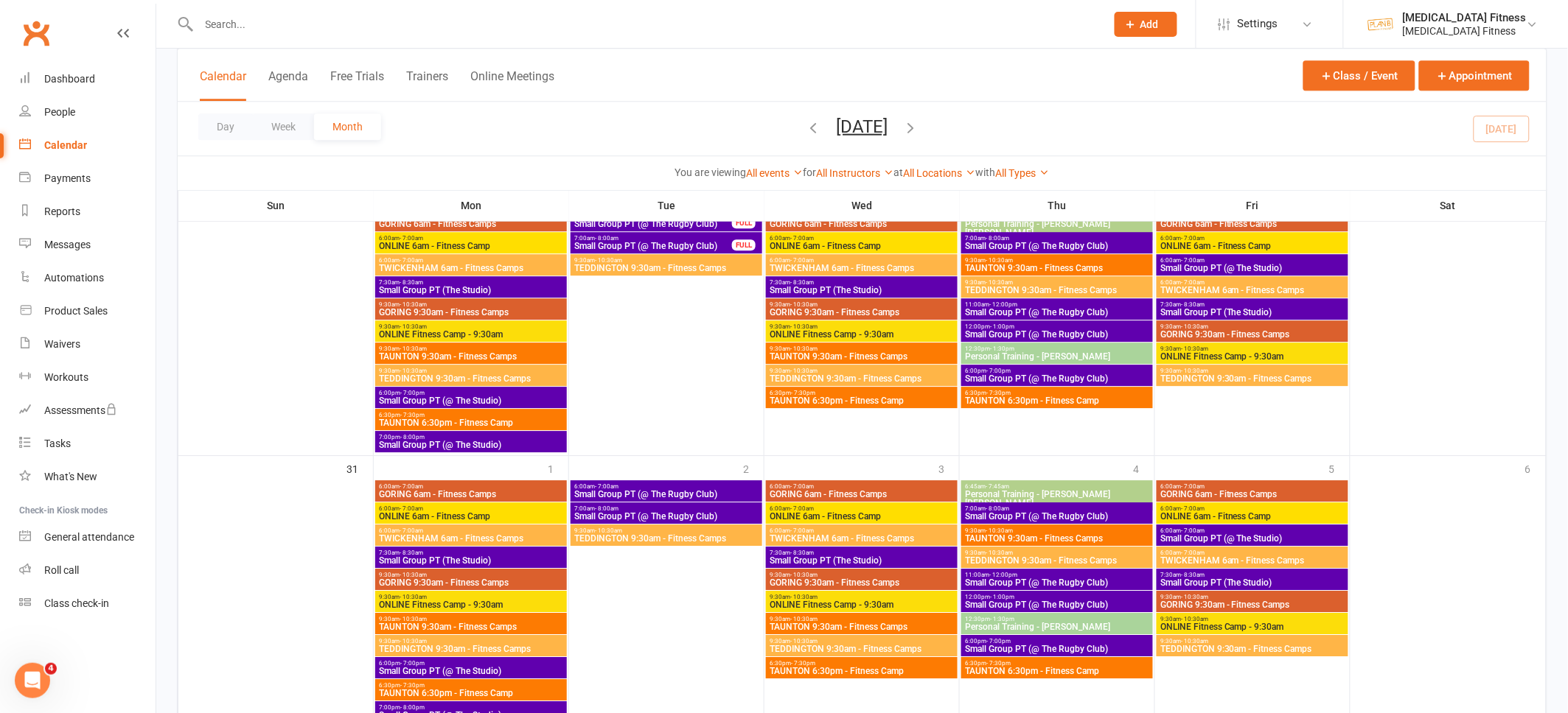
click at [738, 239] on div "FULL" at bounding box center [744, 245] width 24 height 11
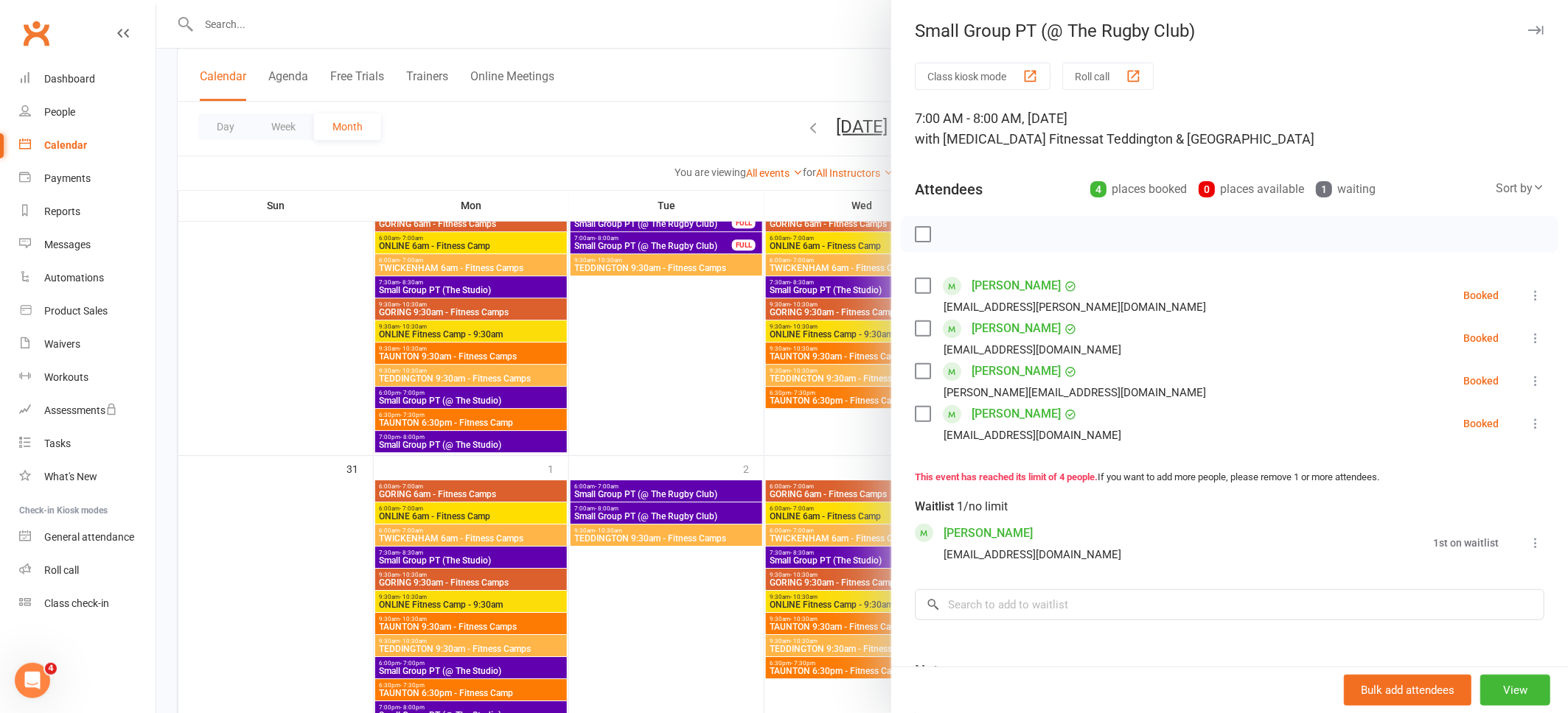
click at [1538, 29] on icon "button" at bounding box center [1536, 30] width 16 height 9
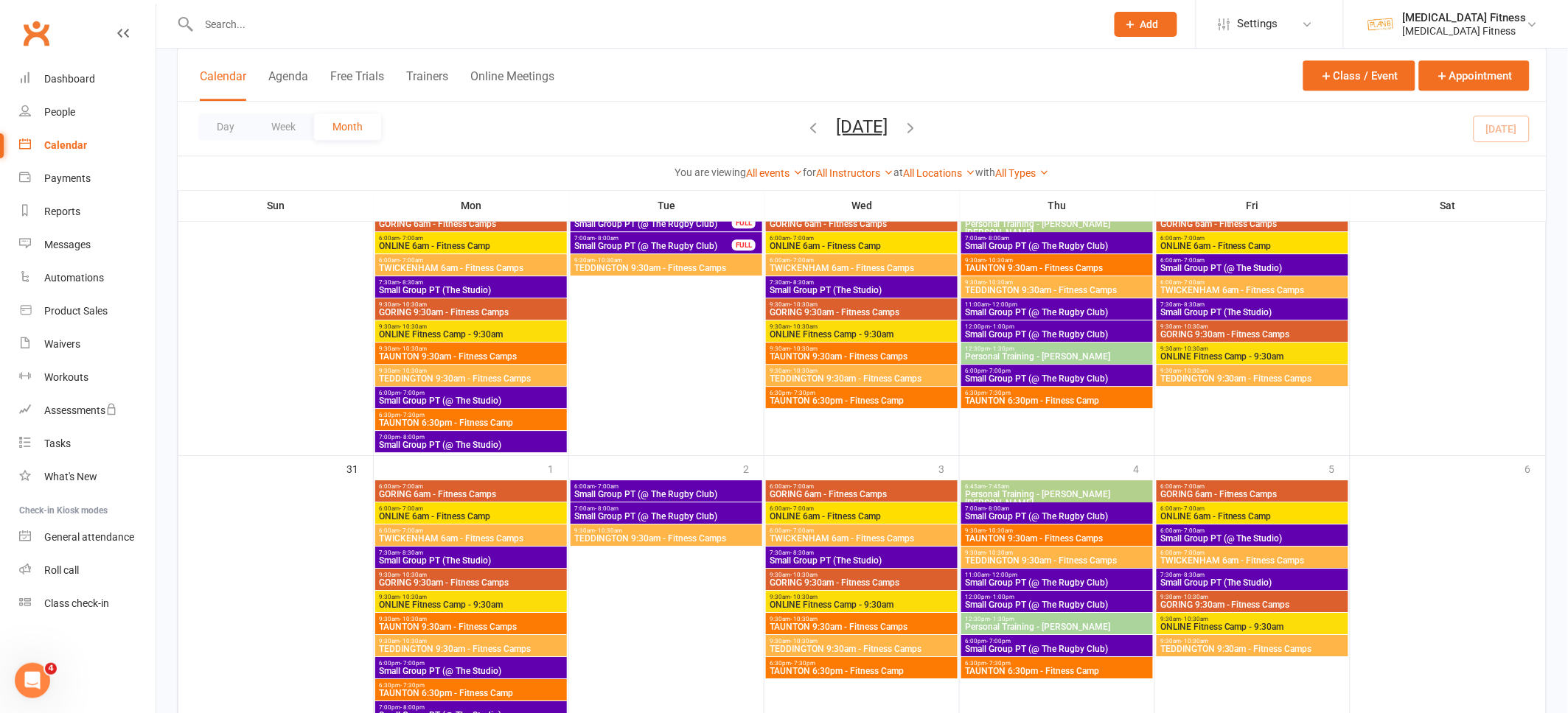
click at [717, 493] on span "Small Group PT (@ The Rugby Club)" at bounding box center [666, 494] width 186 height 9
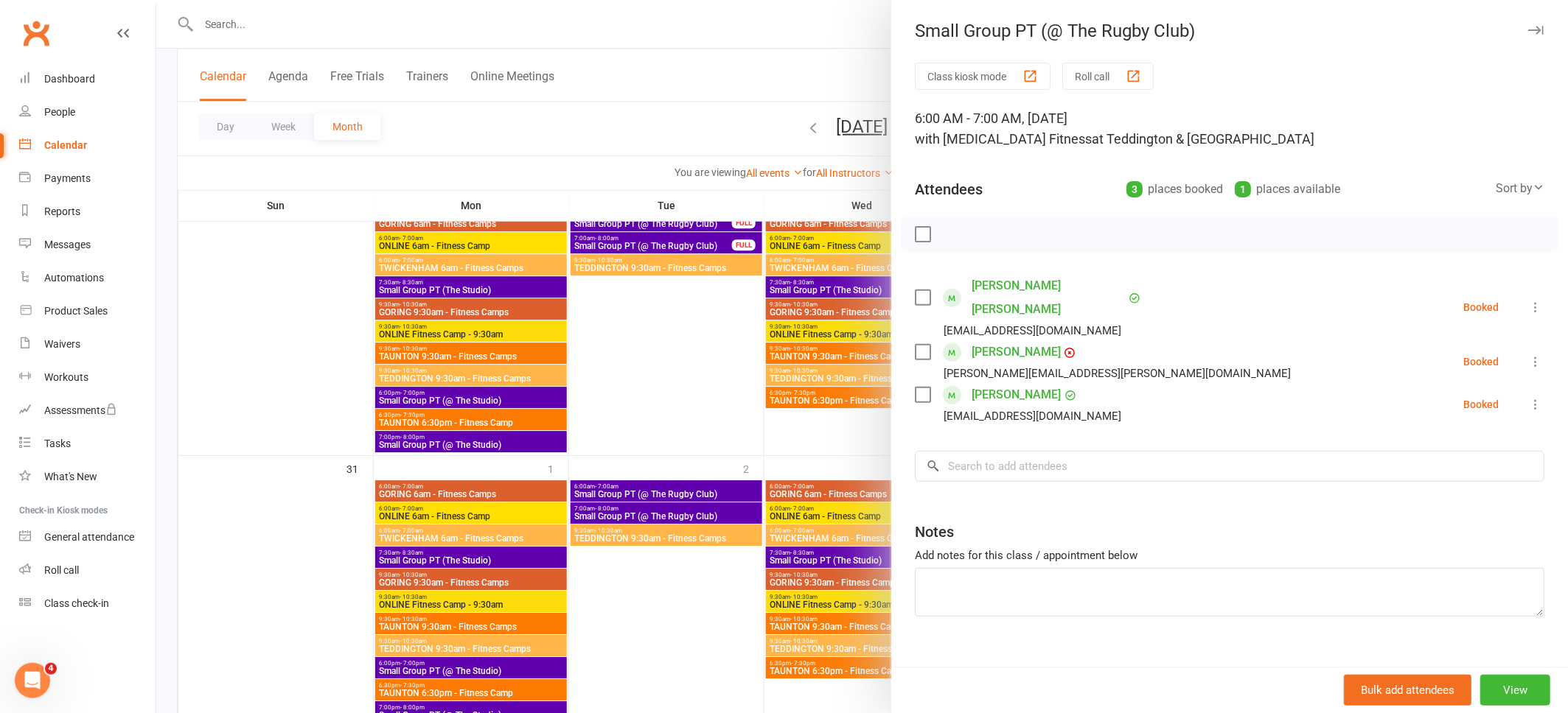
click at [1533, 31] on icon "button" at bounding box center [1536, 30] width 16 height 9
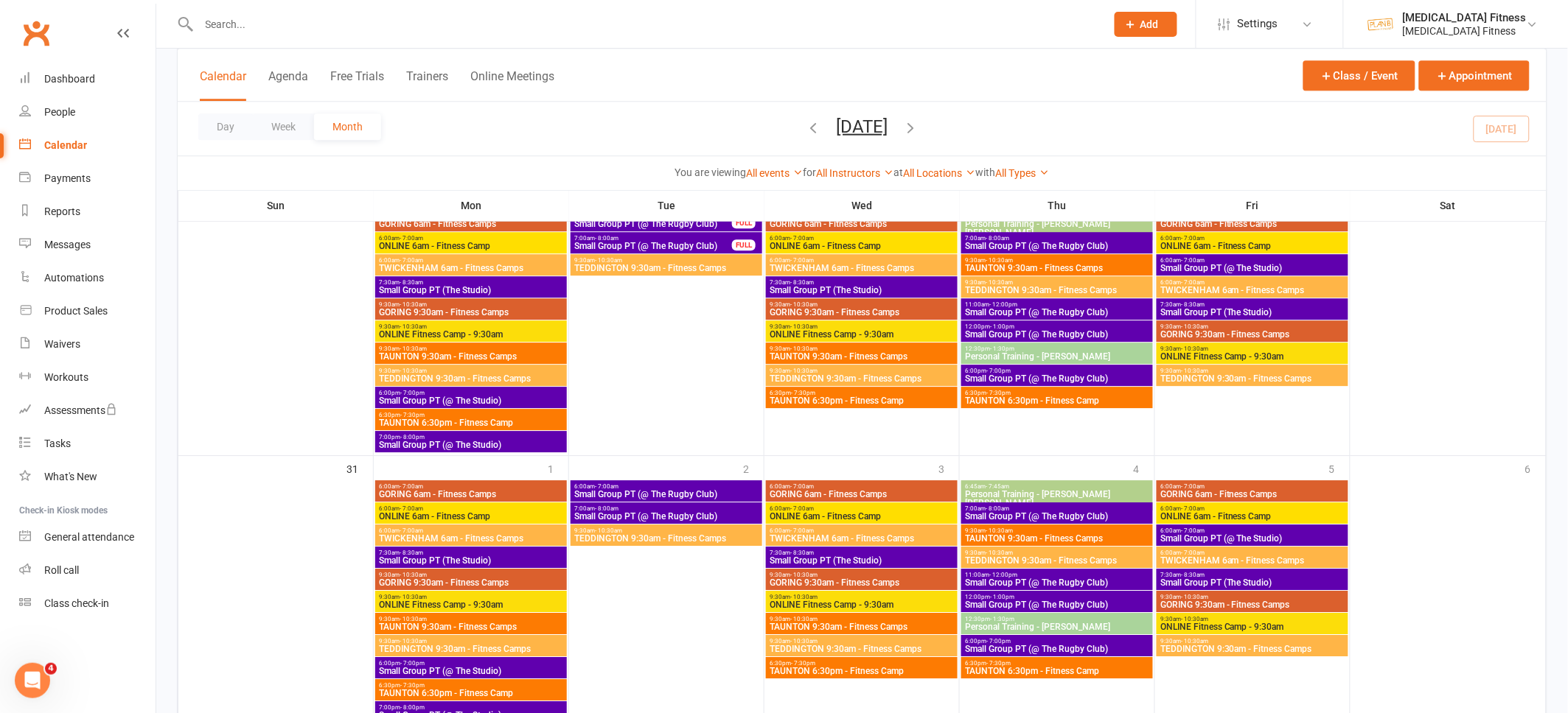
scroll to position [1437, 0]
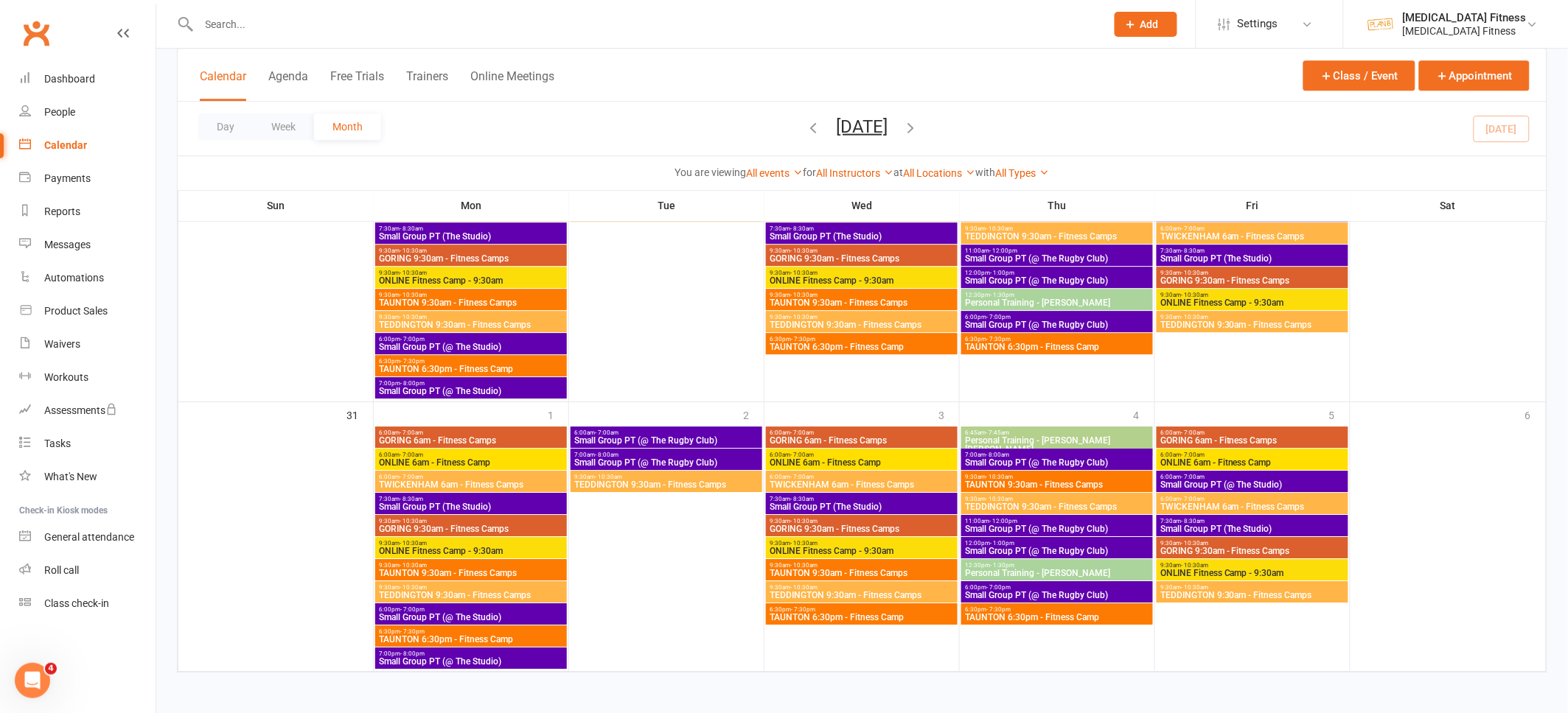
click at [919, 132] on icon "button" at bounding box center [911, 127] width 17 height 17
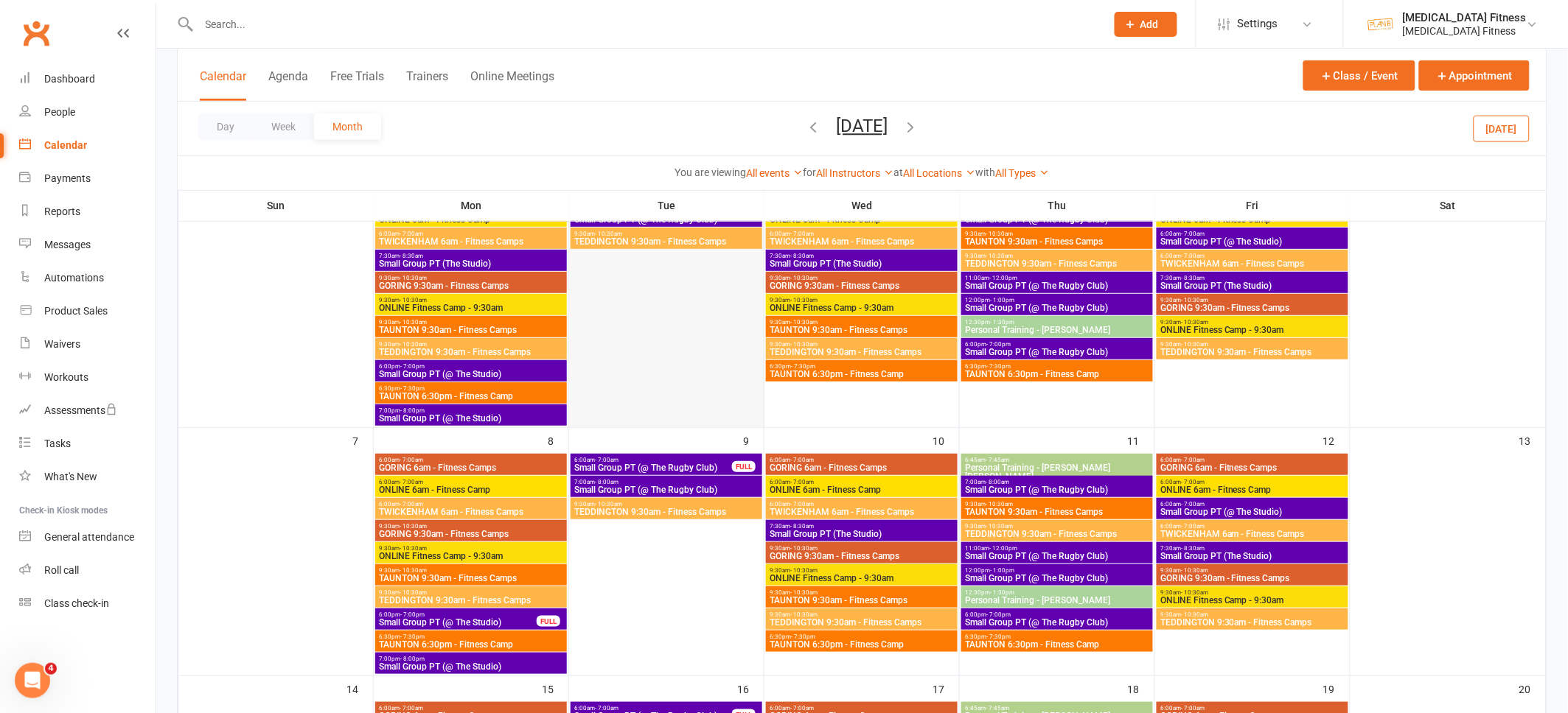
scroll to position [217, 0]
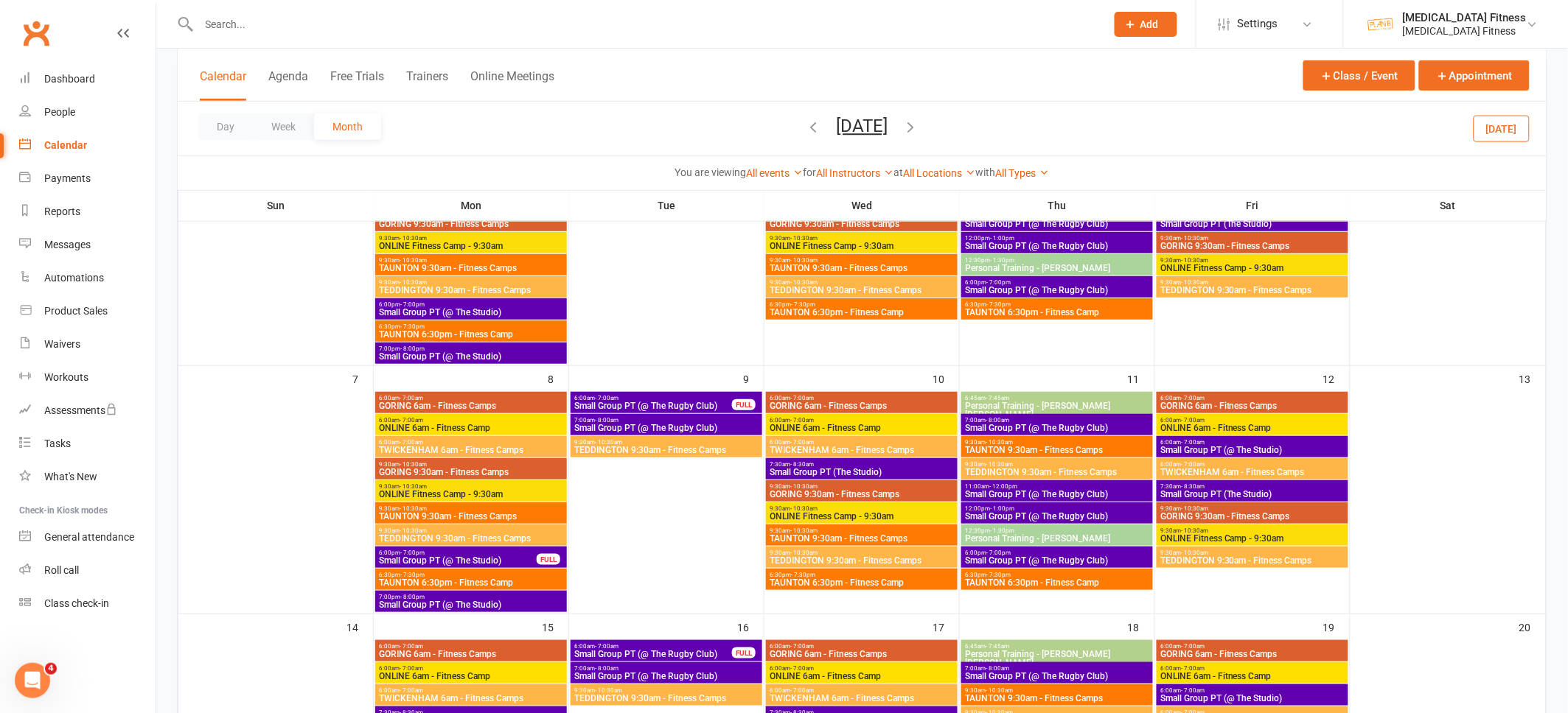
click at [709, 393] on div "6:00am - 7:00am Small Group PT (@ The Rugby Club) FULL" at bounding box center [666, 402] width 191 height 21
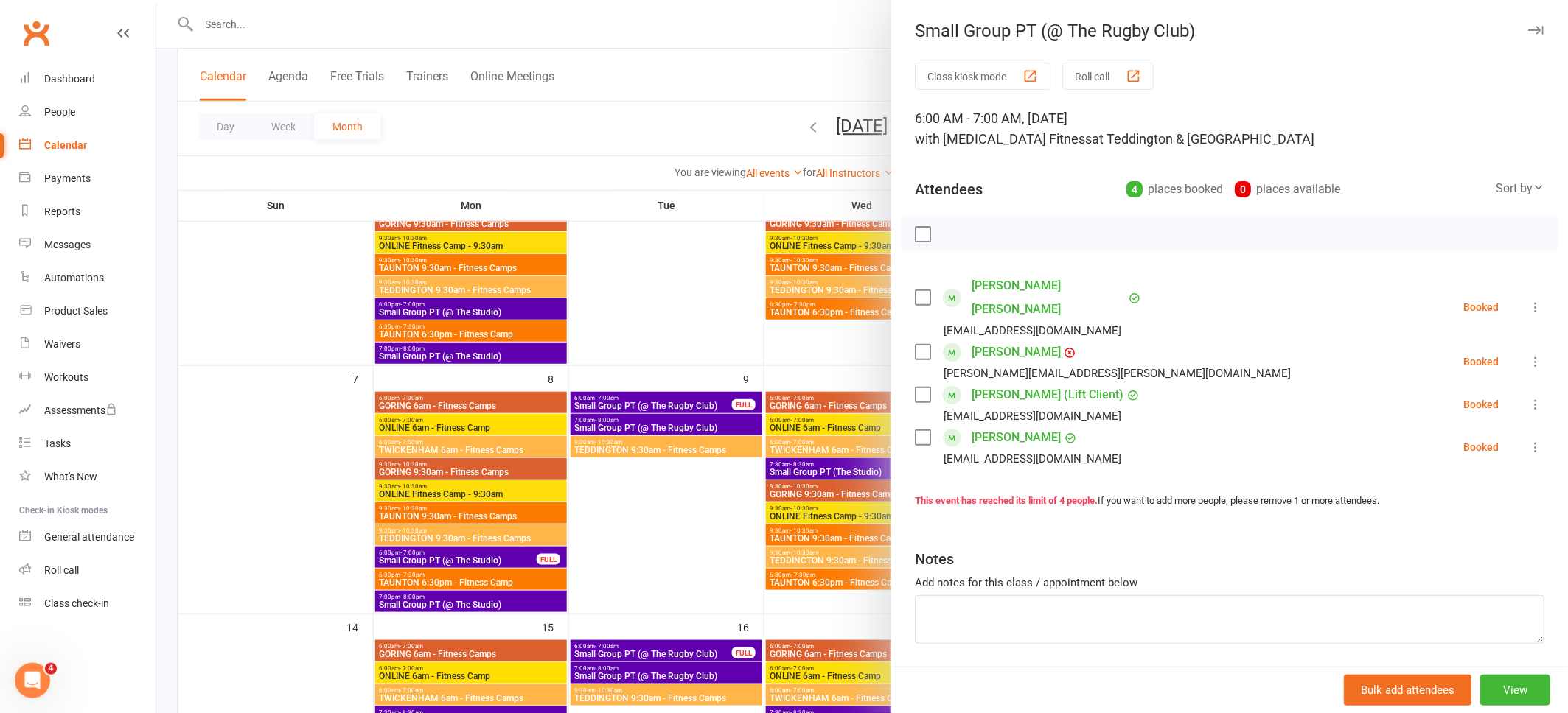
click at [1544, 35] on button "button" at bounding box center [1535, 30] width 17 height 17
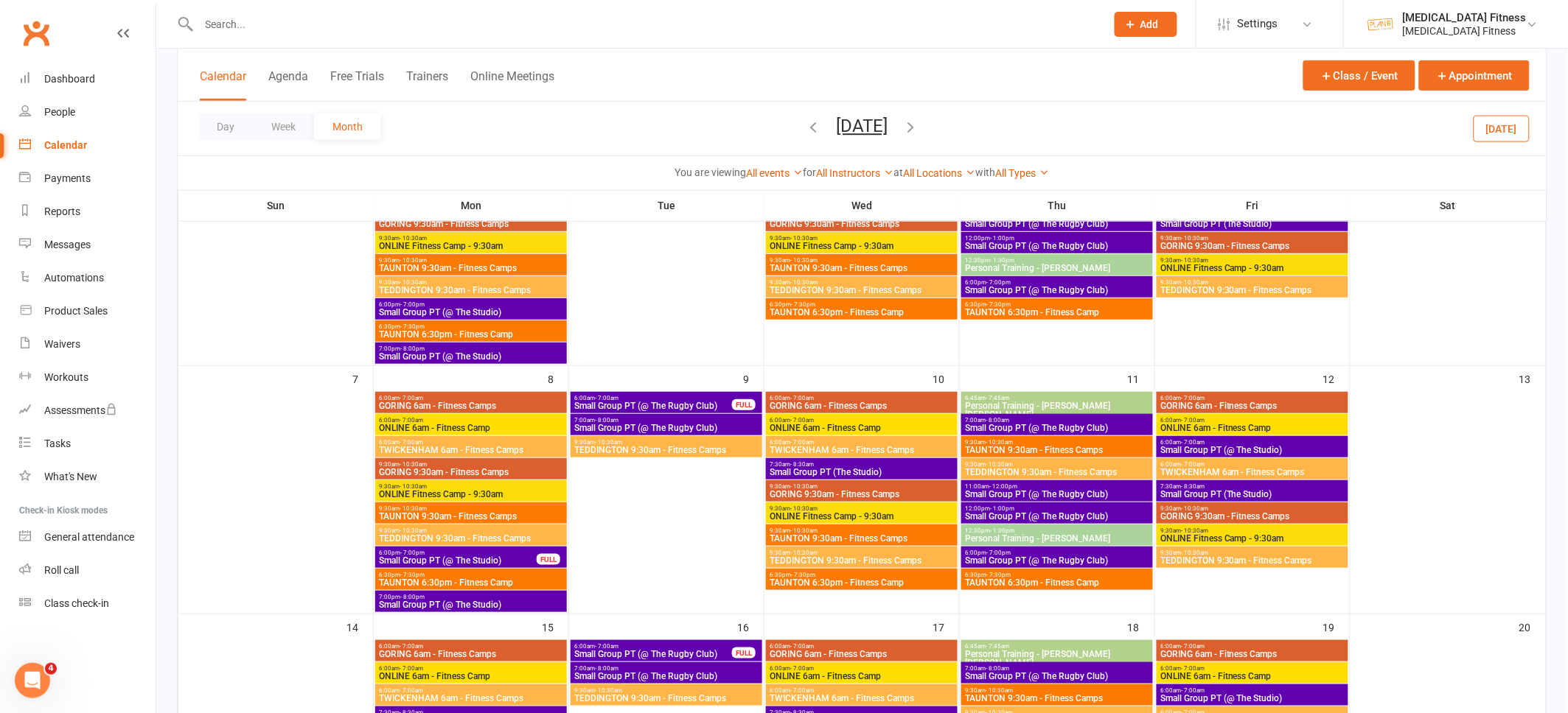
click at [723, 654] on span "Small Group PT (@ The Rugby Club)" at bounding box center [653, 654] width 159 height 9
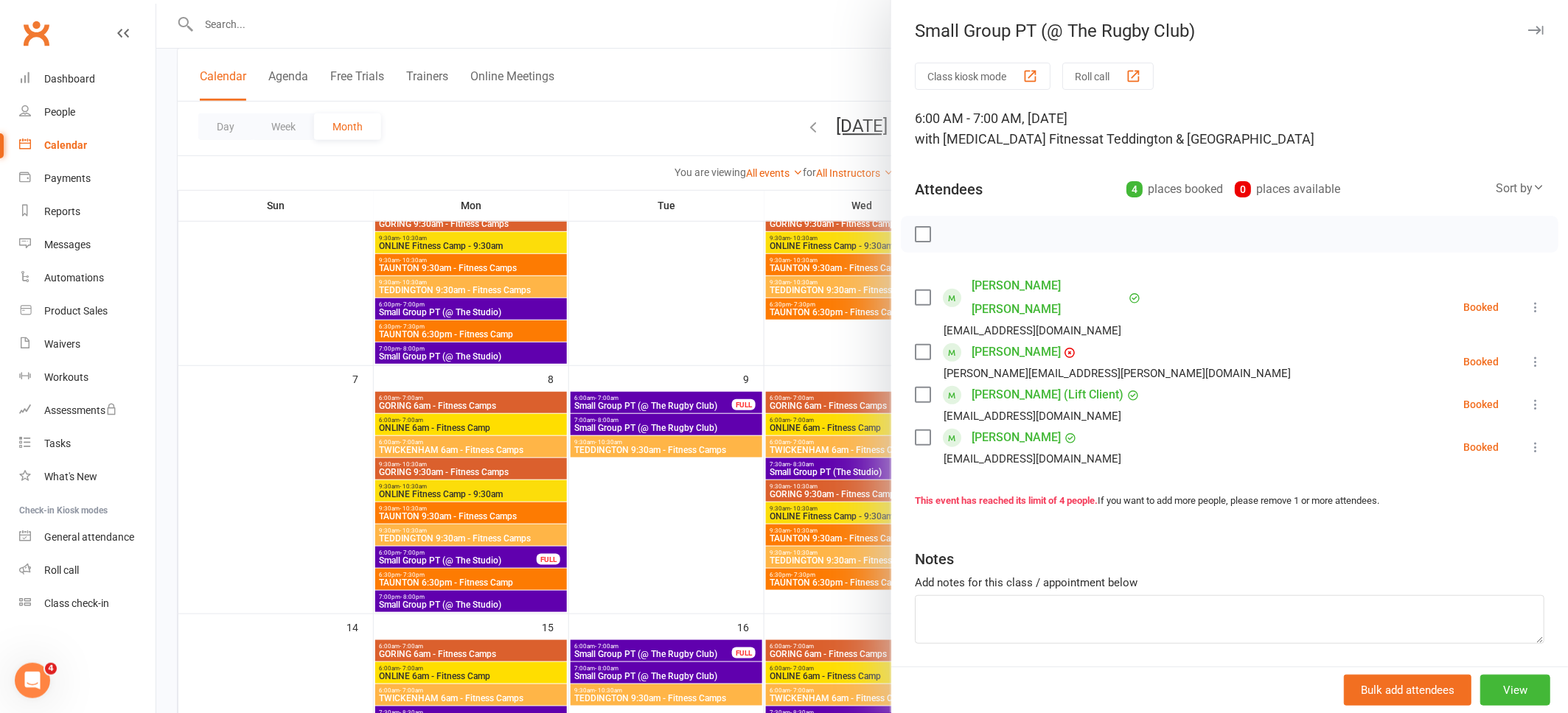
click at [1535, 34] on icon "button" at bounding box center [1536, 30] width 16 height 9
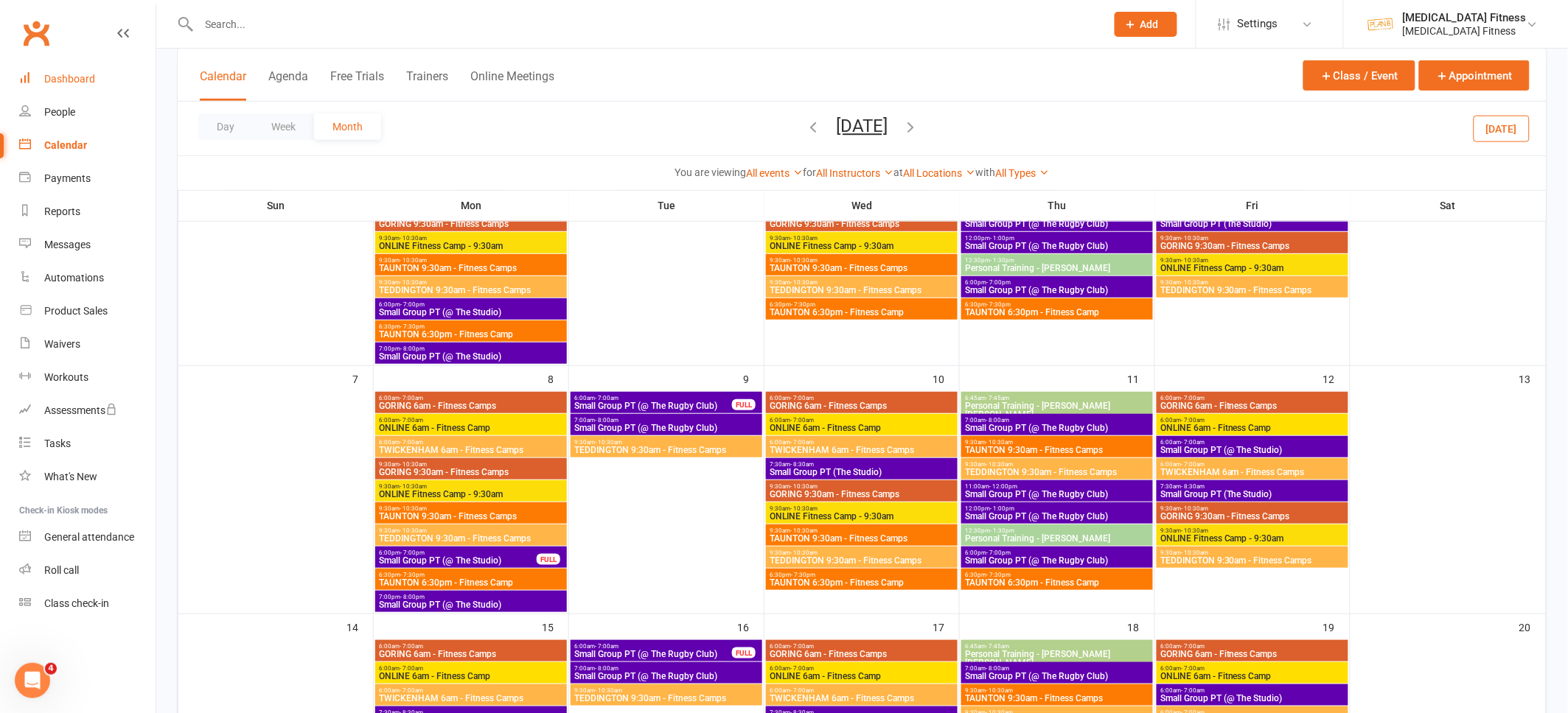
click at [66, 80] on div "Dashboard" at bounding box center [69, 79] width 51 height 12
